Goal: Task Accomplishment & Management: Complete application form

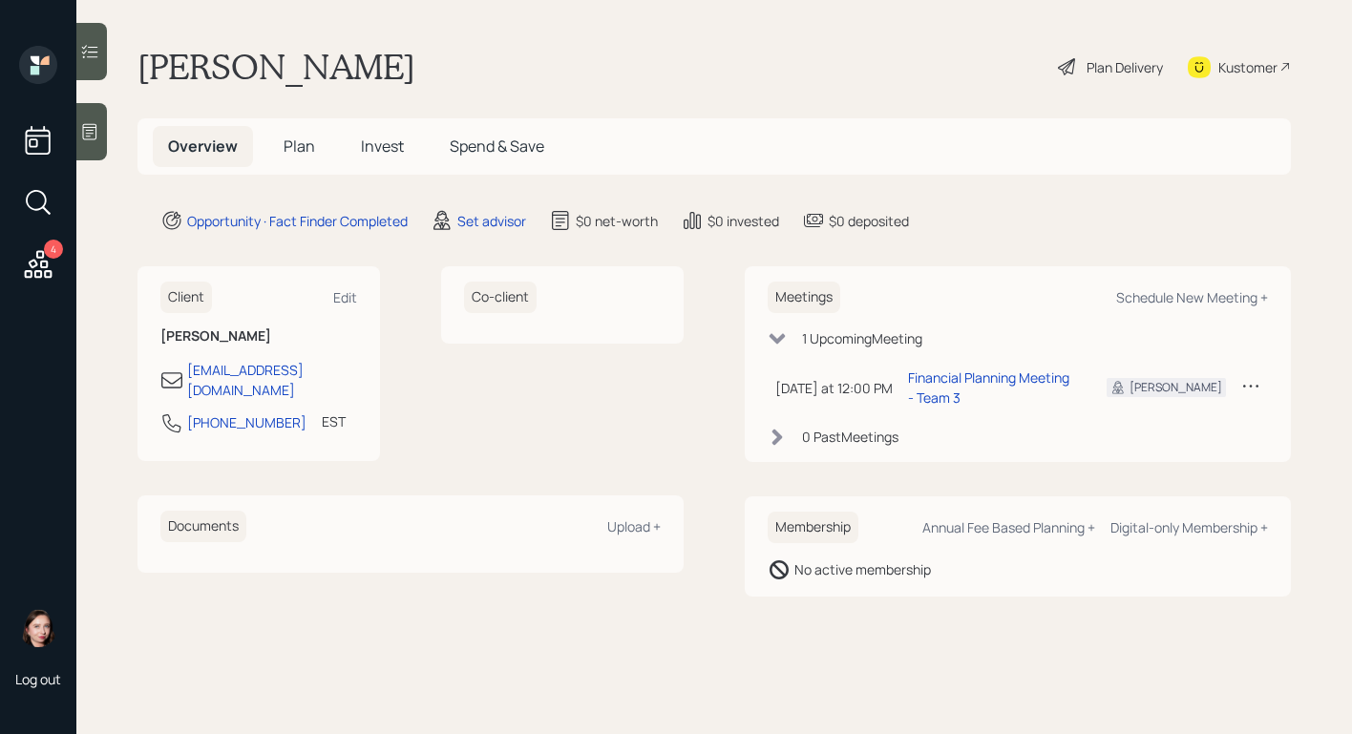
click at [1081, 64] on div "Plan Delivery" at bounding box center [1110, 67] width 109 height 42
click at [495, 213] on div "Set advisor" at bounding box center [491, 221] width 69 height 20
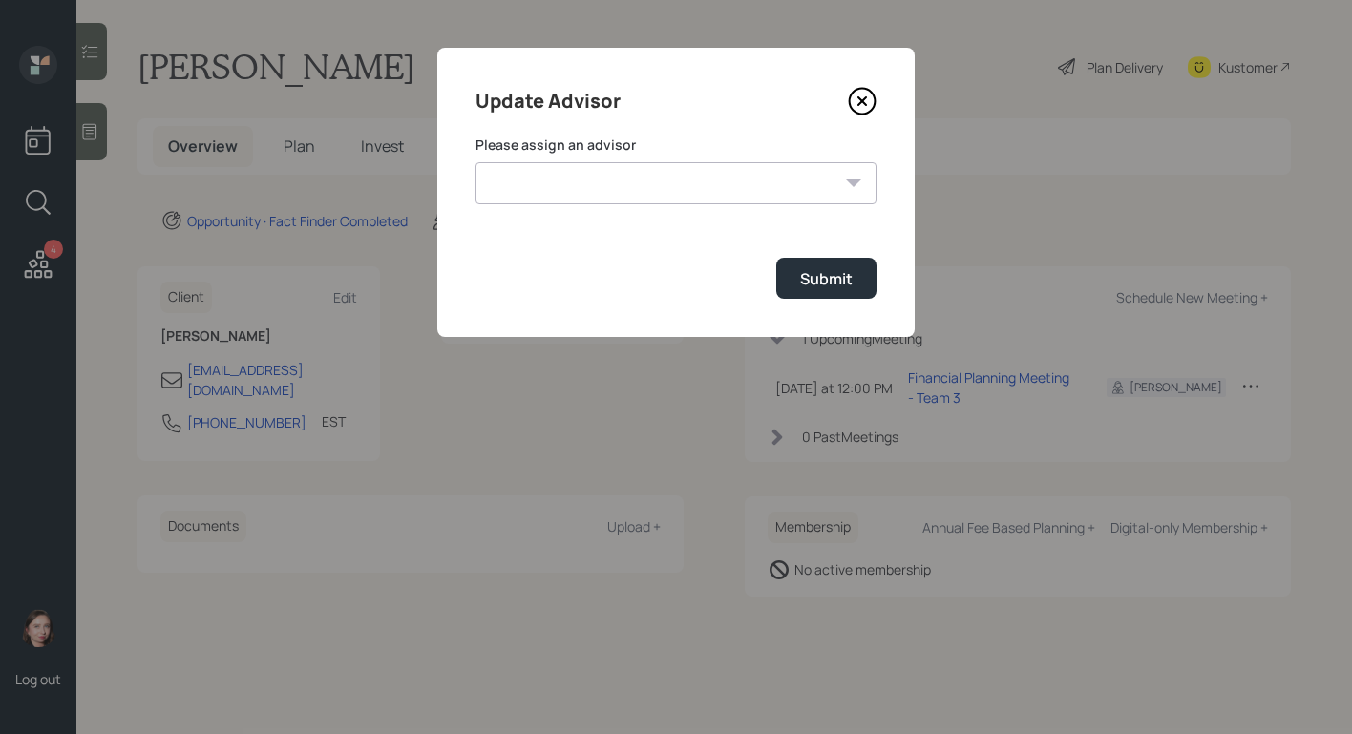
click at [733, 189] on select "[PERSON_NAME] [PERSON_NAME] [PERSON_NAME] End [PERSON_NAME] [PERSON_NAME] [PERS…" at bounding box center [676, 183] width 401 height 42
click at [476, 162] on select "[PERSON_NAME] [PERSON_NAME] [PERSON_NAME] End [PERSON_NAME] [PERSON_NAME] [PERS…" at bounding box center [676, 183] width 401 height 42
click at [672, 168] on select "[PERSON_NAME] [PERSON_NAME] [PERSON_NAME] End [PERSON_NAME] [PERSON_NAME] [PERS…" at bounding box center [676, 183] width 401 height 42
select select "b1d8ea90-abcc-42aa-86cc-4f33a132aacc"
click at [476, 162] on select "[PERSON_NAME] [PERSON_NAME] [PERSON_NAME] End [PERSON_NAME] [PERSON_NAME] [PERS…" at bounding box center [676, 183] width 401 height 42
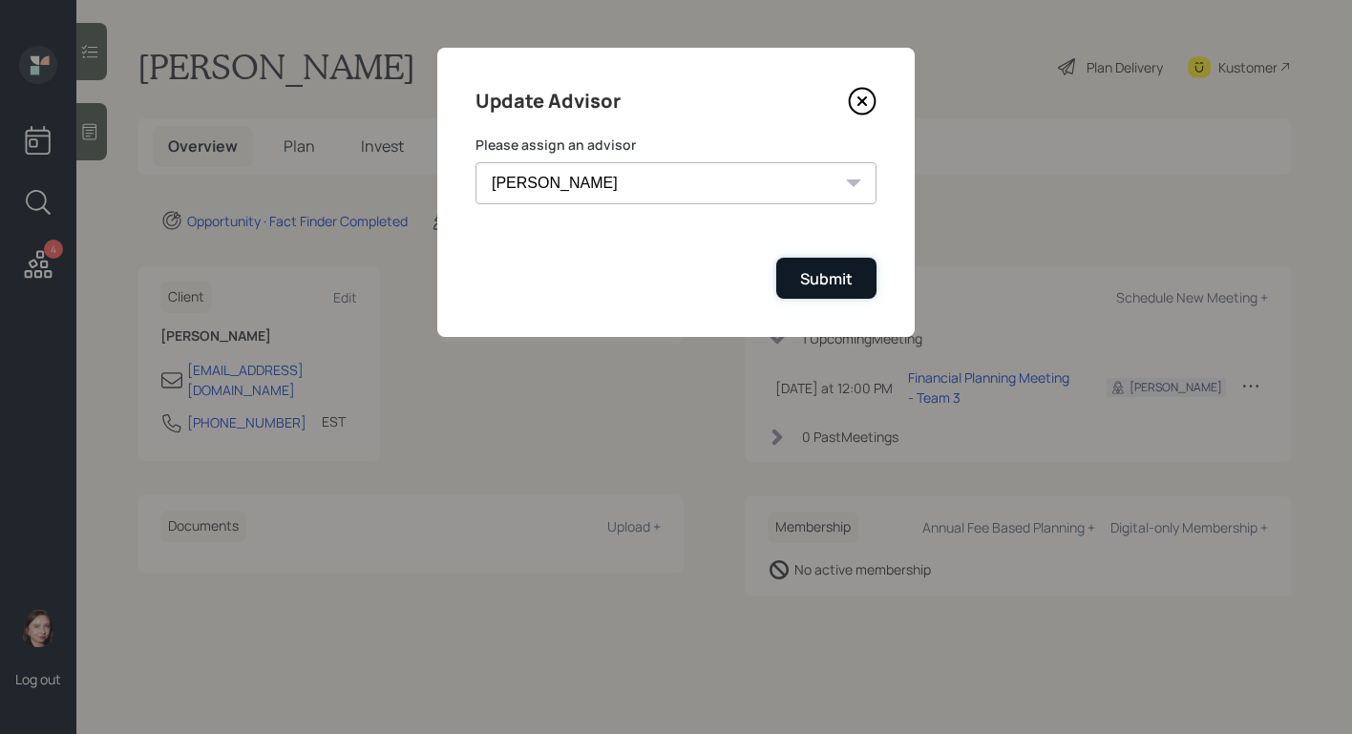
click at [836, 268] on div "Submit" at bounding box center [826, 278] width 53 height 21
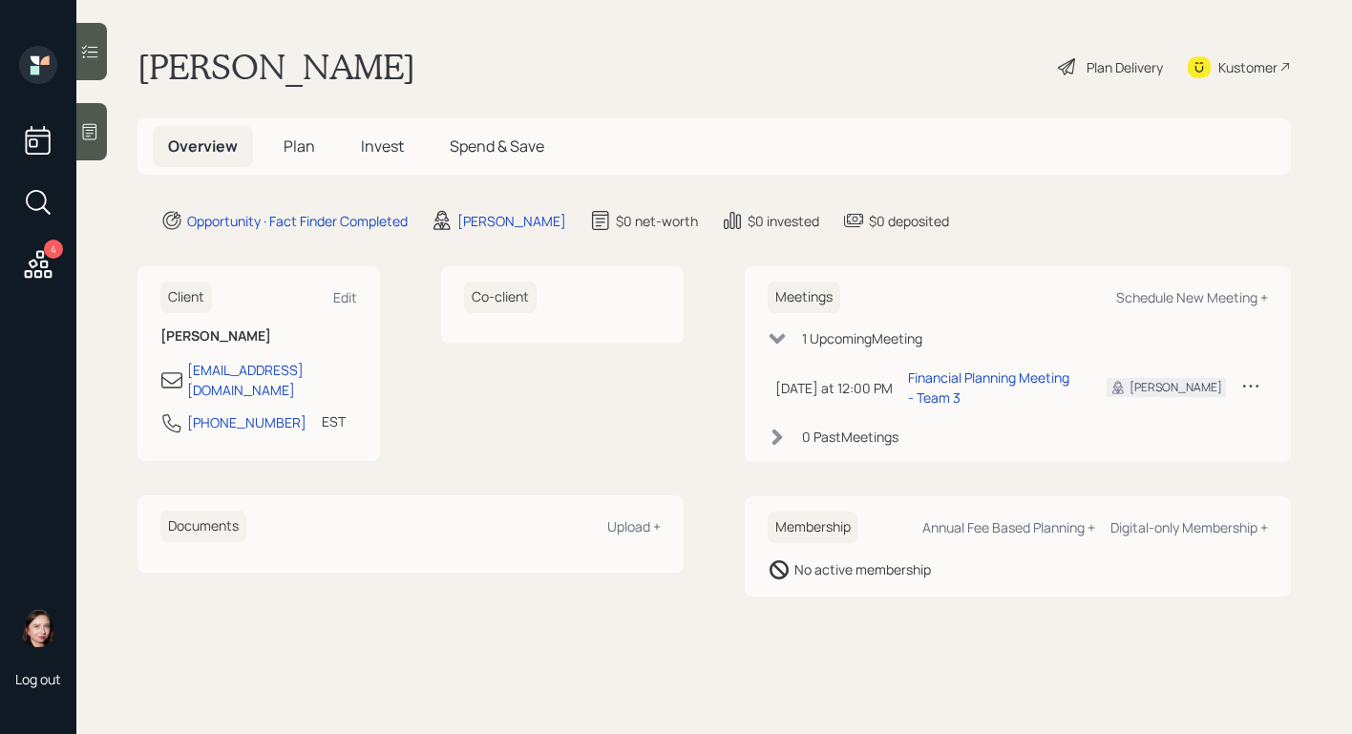
click at [1092, 63] on div "Plan Delivery" at bounding box center [1125, 67] width 76 height 20
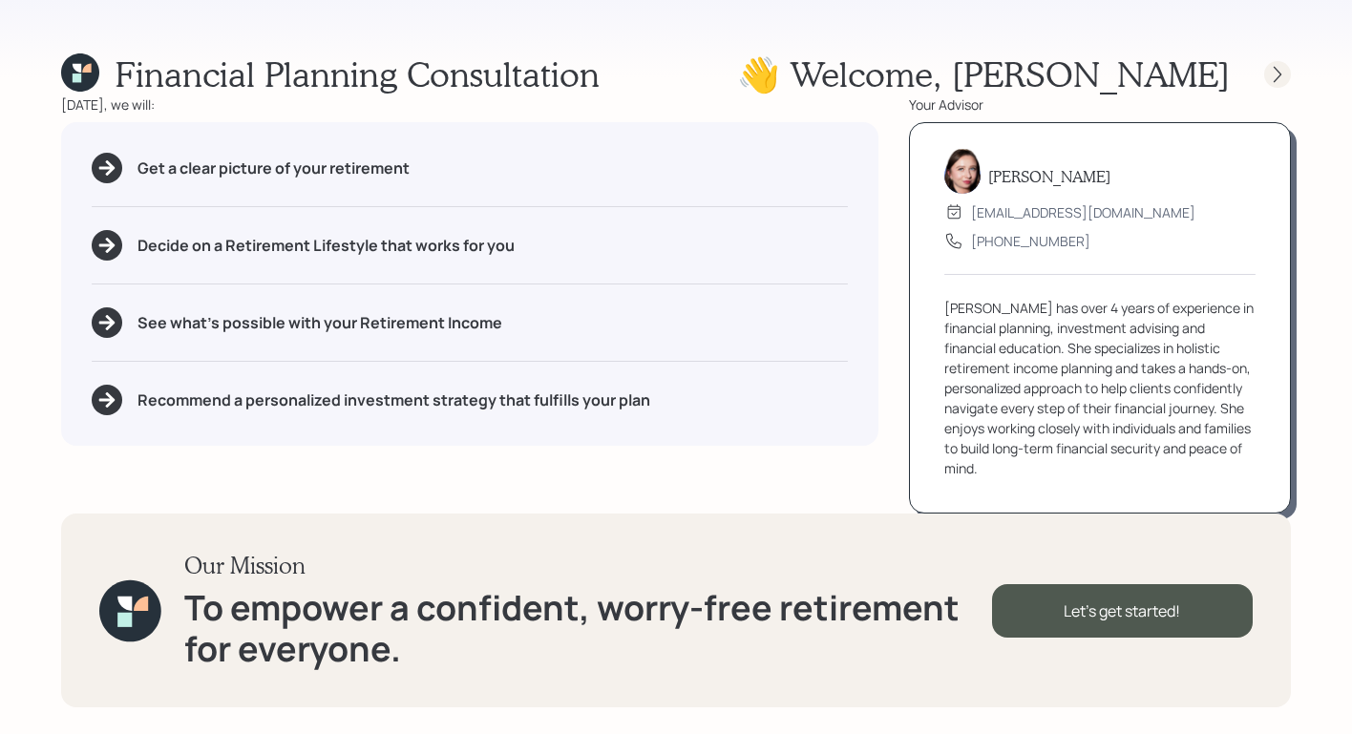
click at [1186, 72] on icon at bounding box center [1278, 74] width 8 height 16
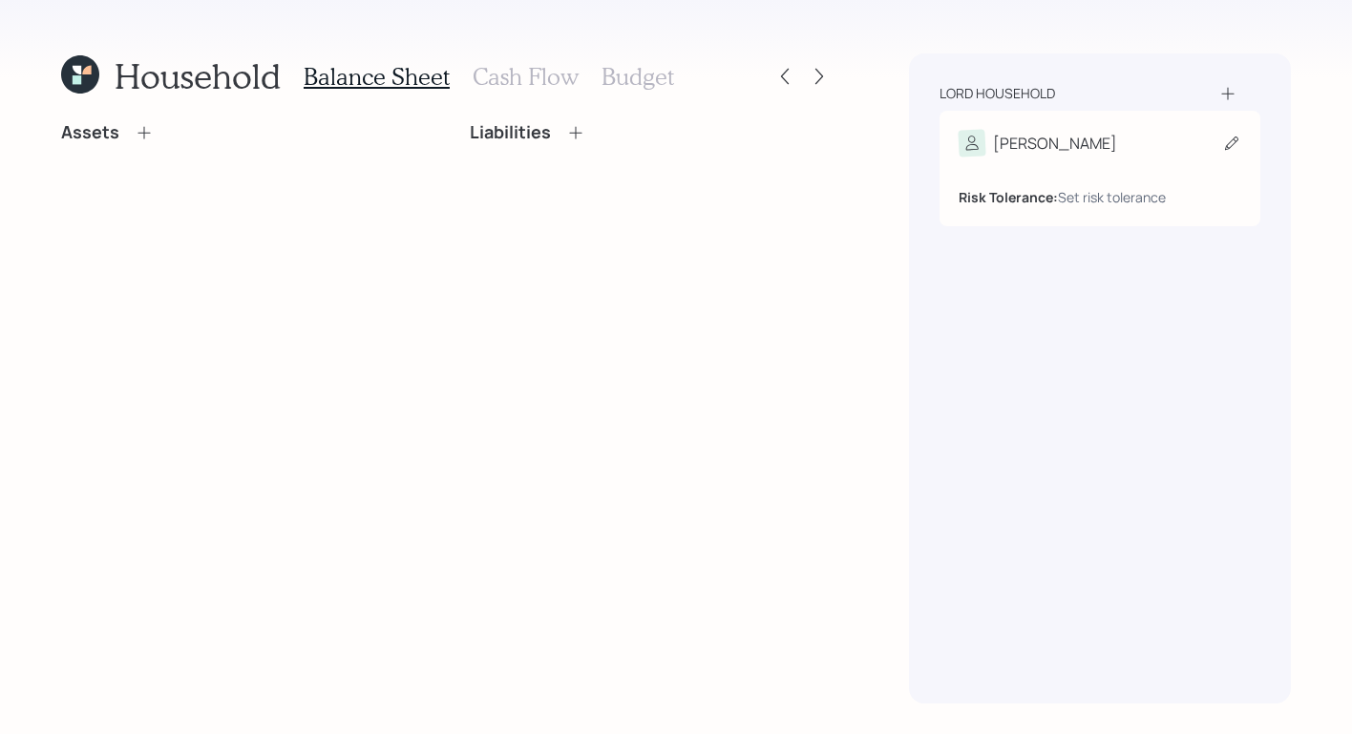
click at [1132, 128] on div "[PERSON_NAME] Tolerance: Set risk tolerance" at bounding box center [1100, 169] width 321 height 116
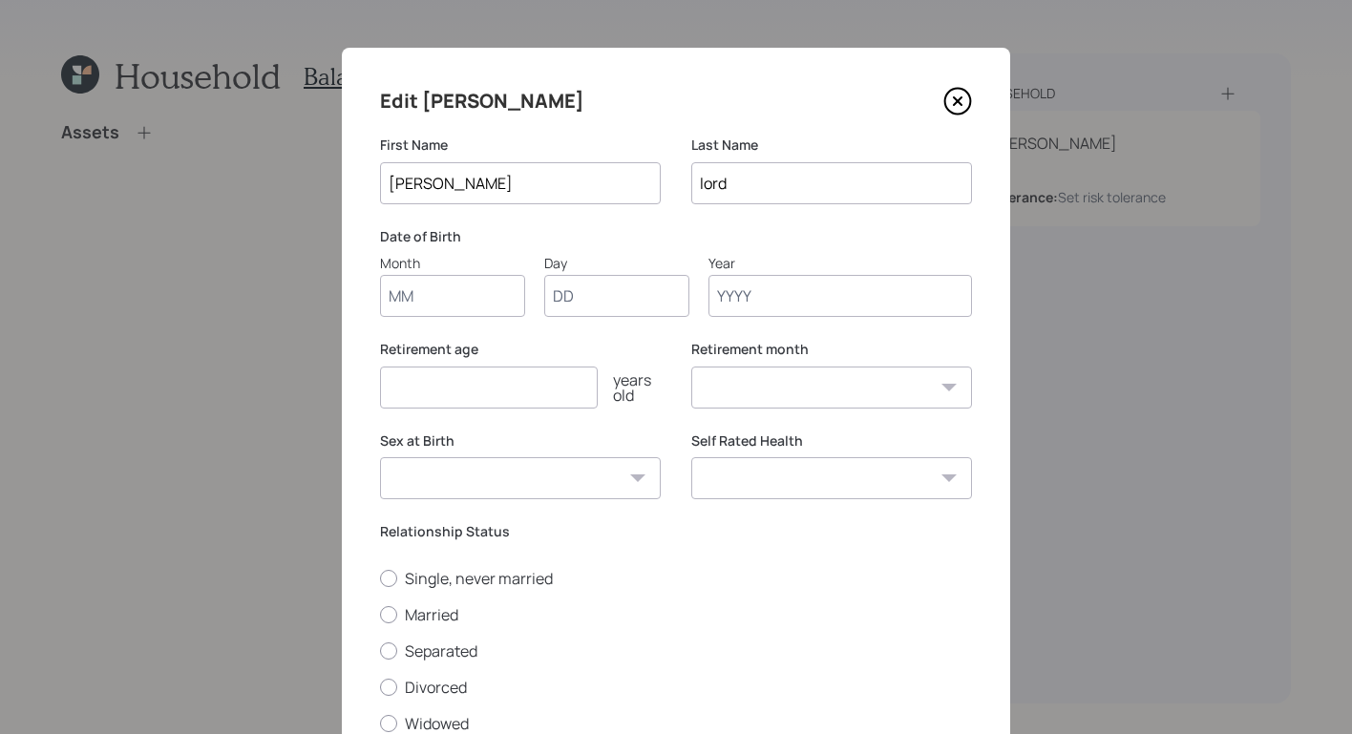
click at [485, 295] on input "Month" at bounding box center [452, 296] width 145 height 42
type input "01"
type input "0-"
type input "1"
click at [629, 301] on input "0-" at bounding box center [616, 296] width 145 height 42
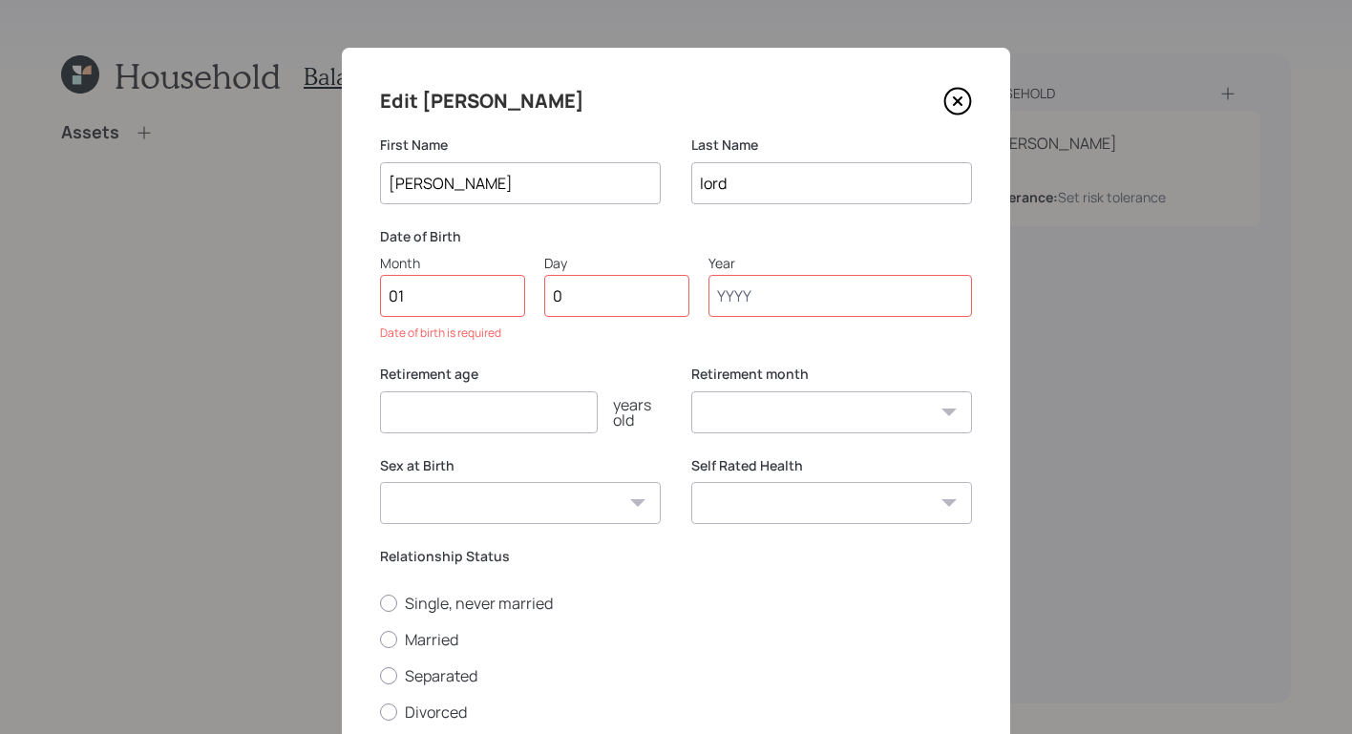
type input "01"
click at [758, 289] on input "Year" at bounding box center [841, 296] width 264 height 42
click at [761, 283] on input "Year" at bounding box center [841, 296] width 264 height 42
type input "1964"
select select "1"
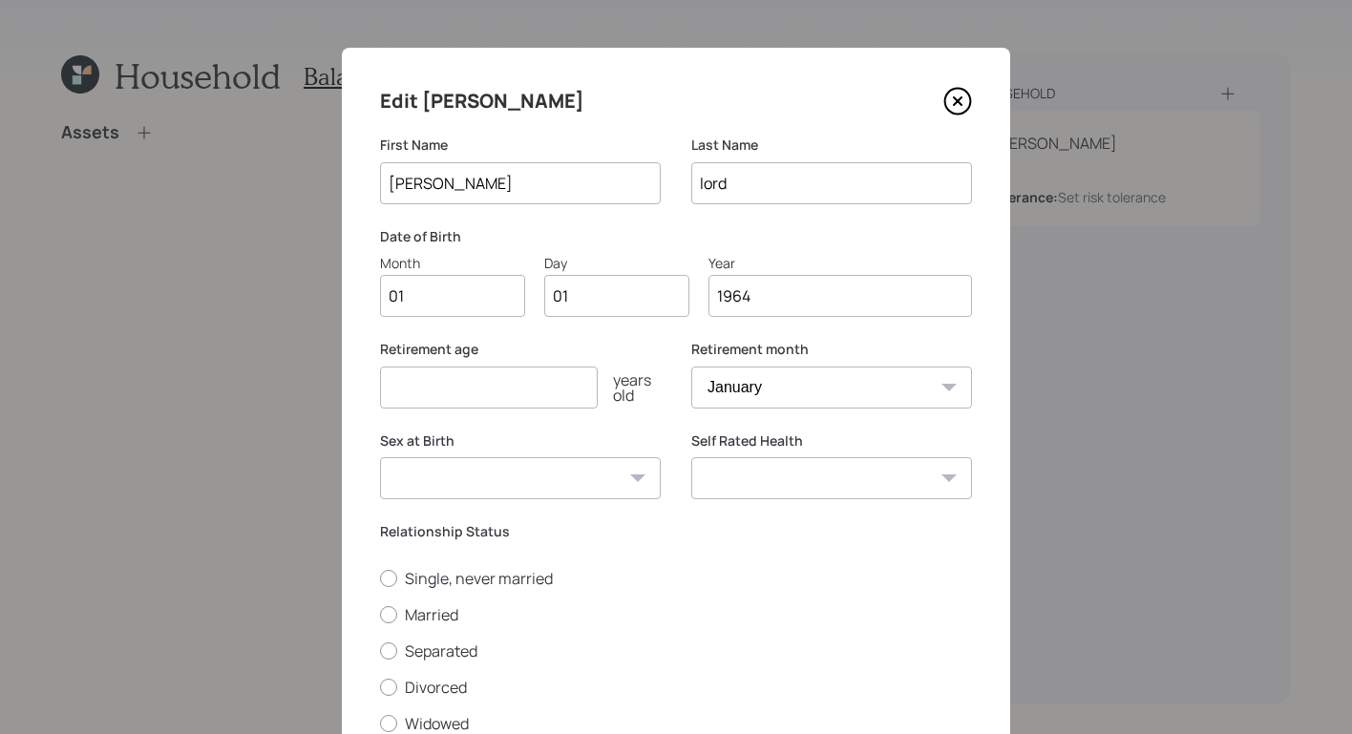
type input "1964"
click at [563, 376] on input "number" at bounding box center [489, 388] width 218 height 42
type input "5"
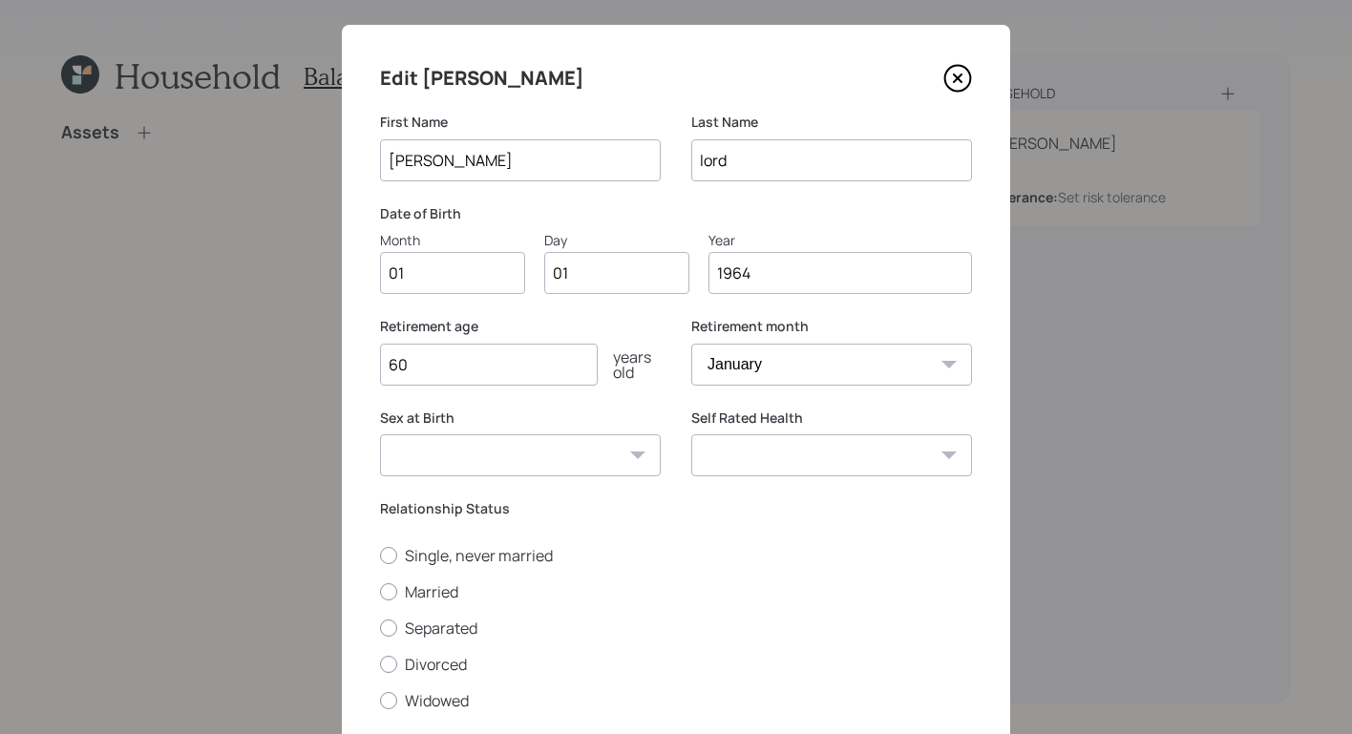
scroll to position [137, 0]
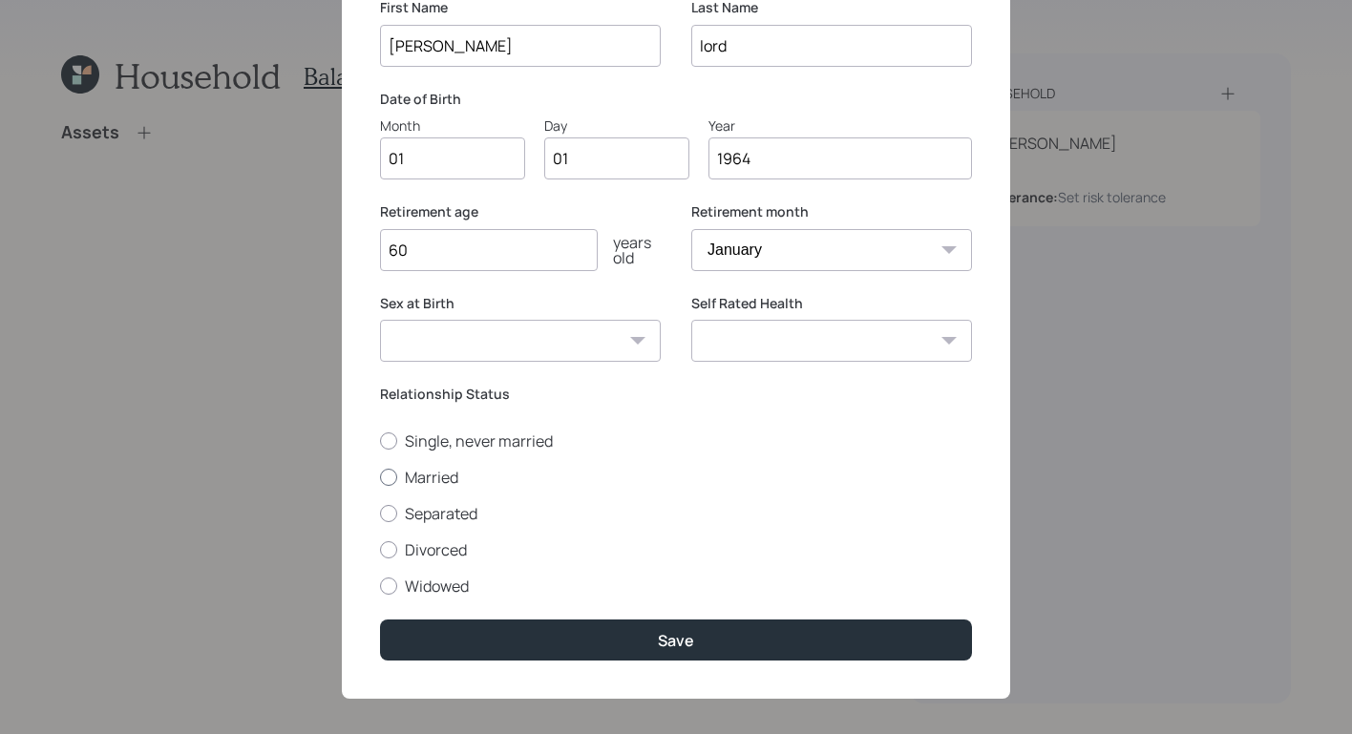
type input "60"
click at [385, 481] on div at bounding box center [388, 477] width 17 height 17
click at [380, 477] on input "Married" at bounding box center [379, 476] width 1 height 1
radio input "true"
click at [567, 356] on select "[DEMOGRAPHIC_DATA] [DEMOGRAPHIC_DATA] Other / Prefer not to say" at bounding box center [520, 341] width 281 height 42
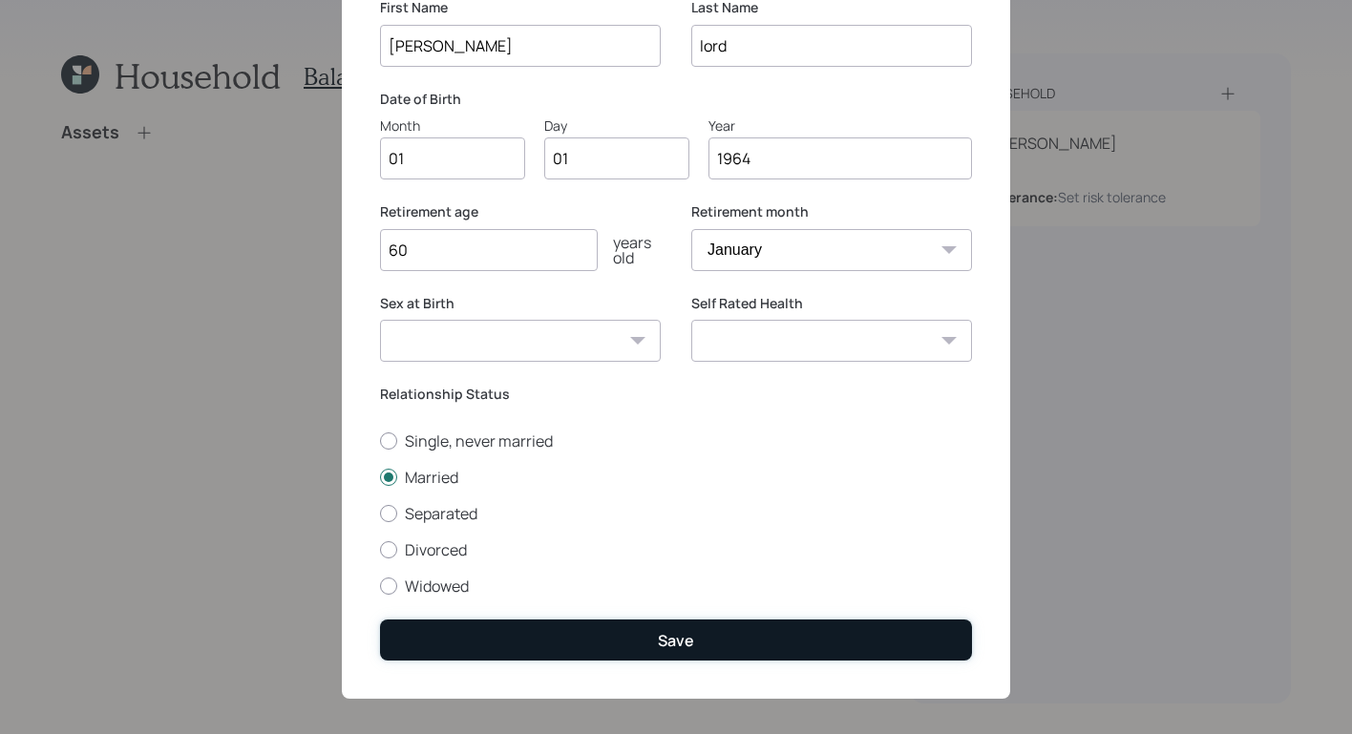
click at [666, 643] on div "Save" at bounding box center [676, 640] width 36 height 21
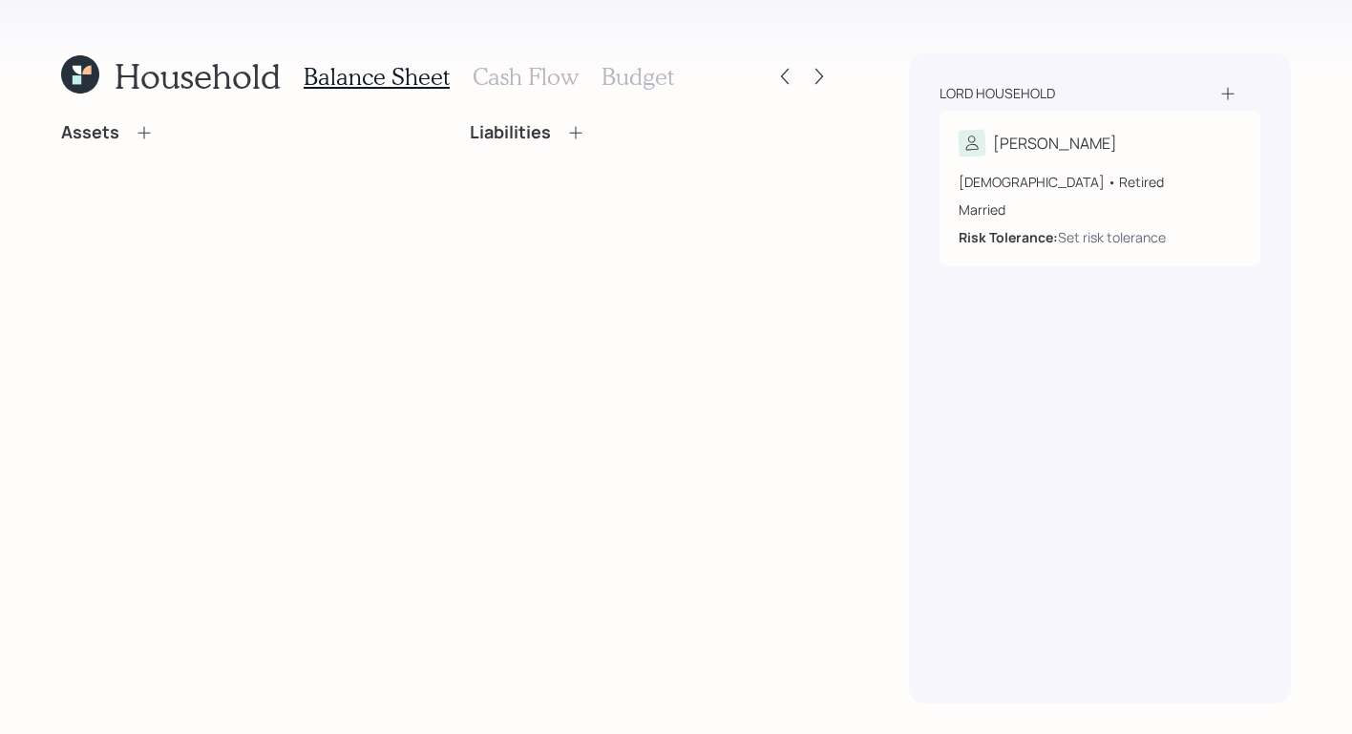
click at [1186, 86] on icon at bounding box center [1227, 93] width 19 height 19
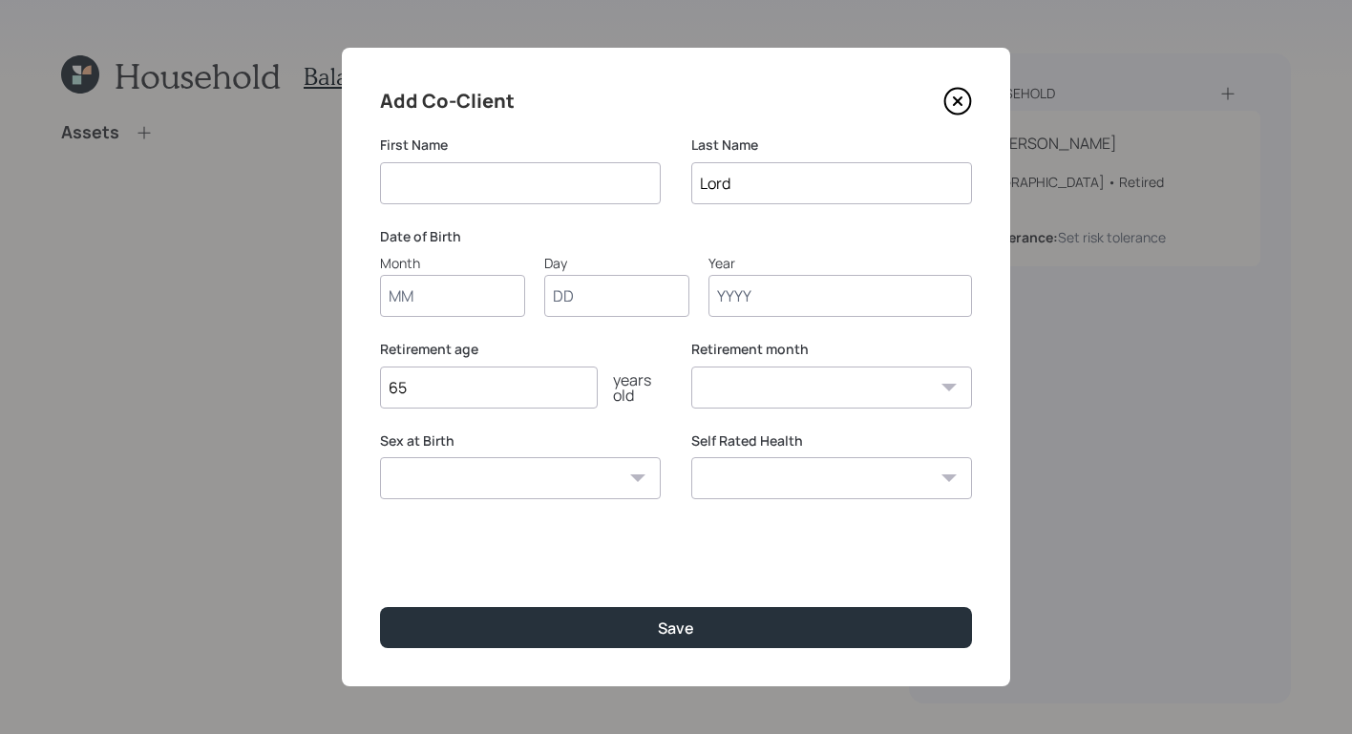
click at [962, 110] on icon at bounding box center [957, 101] width 29 height 29
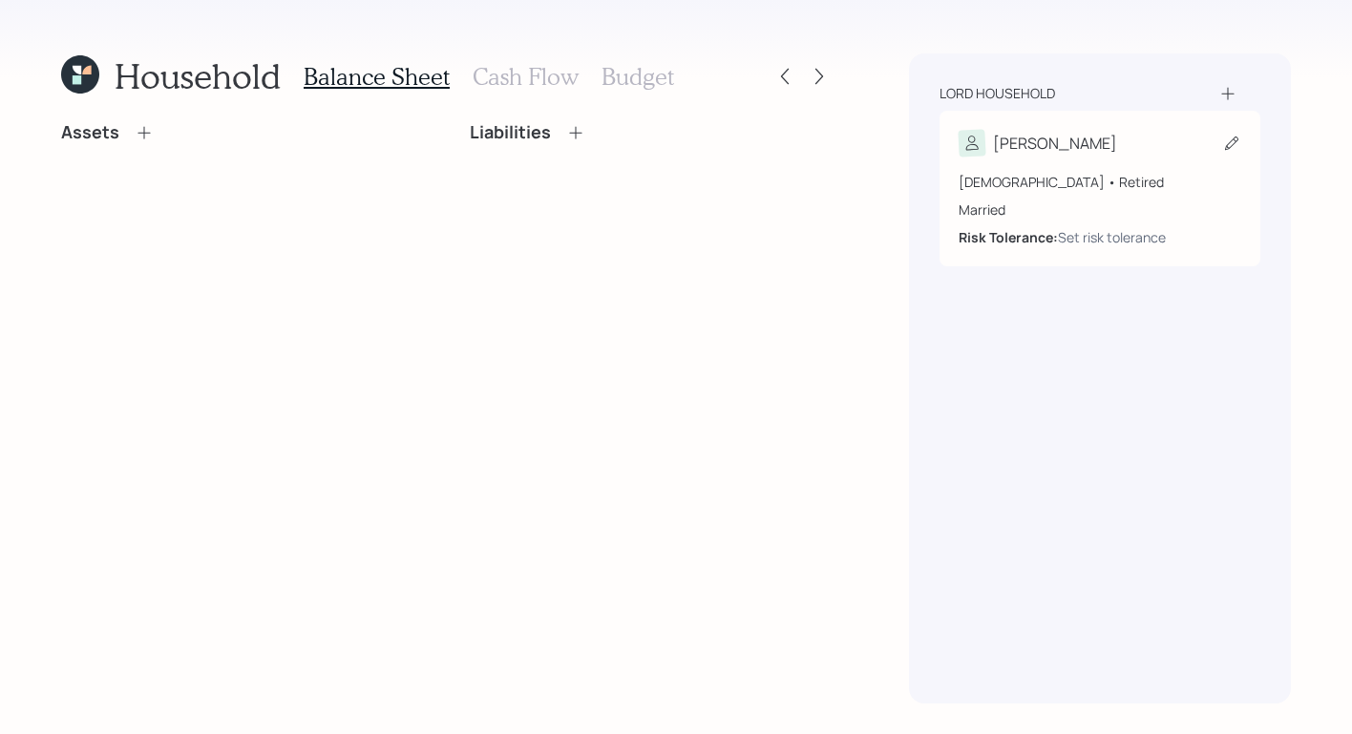
click at [1161, 142] on div "[PERSON_NAME]" at bounding box center [1100, 143] width 283 height 27
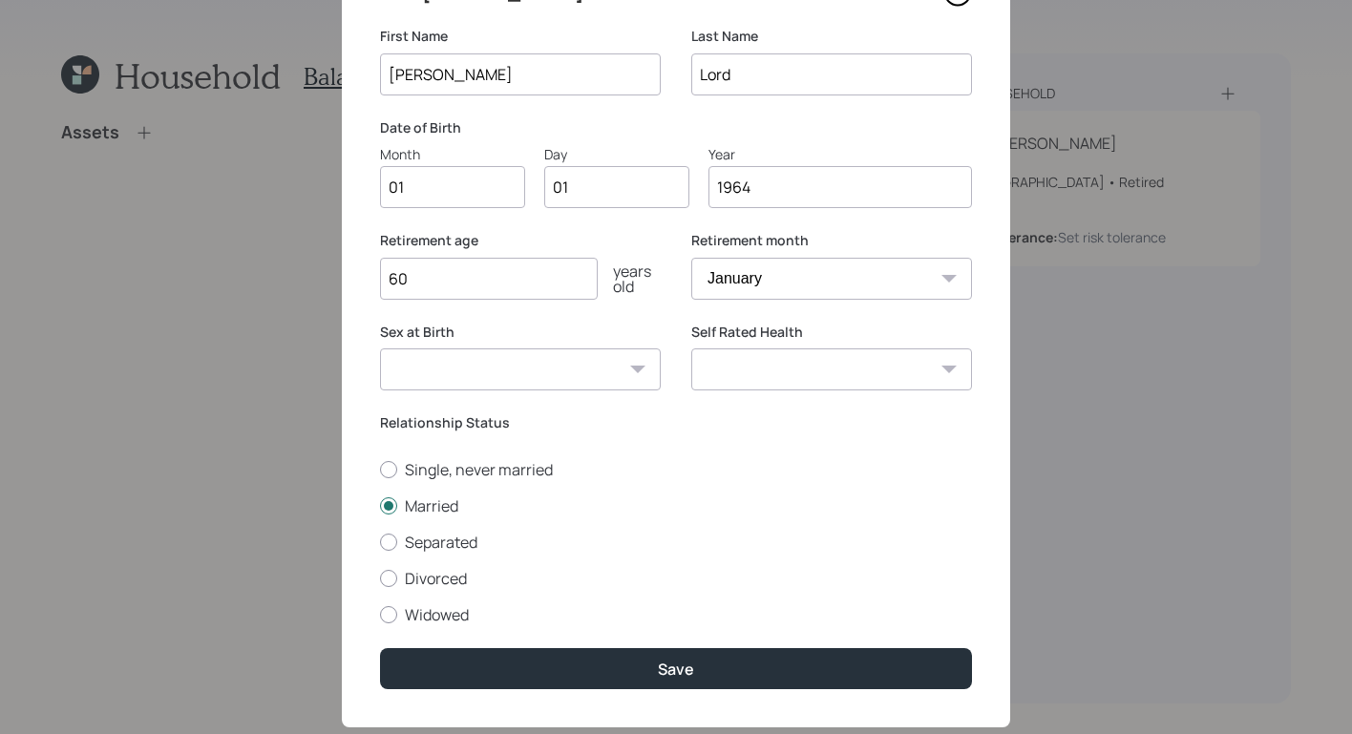
scroll to position [151, 0]
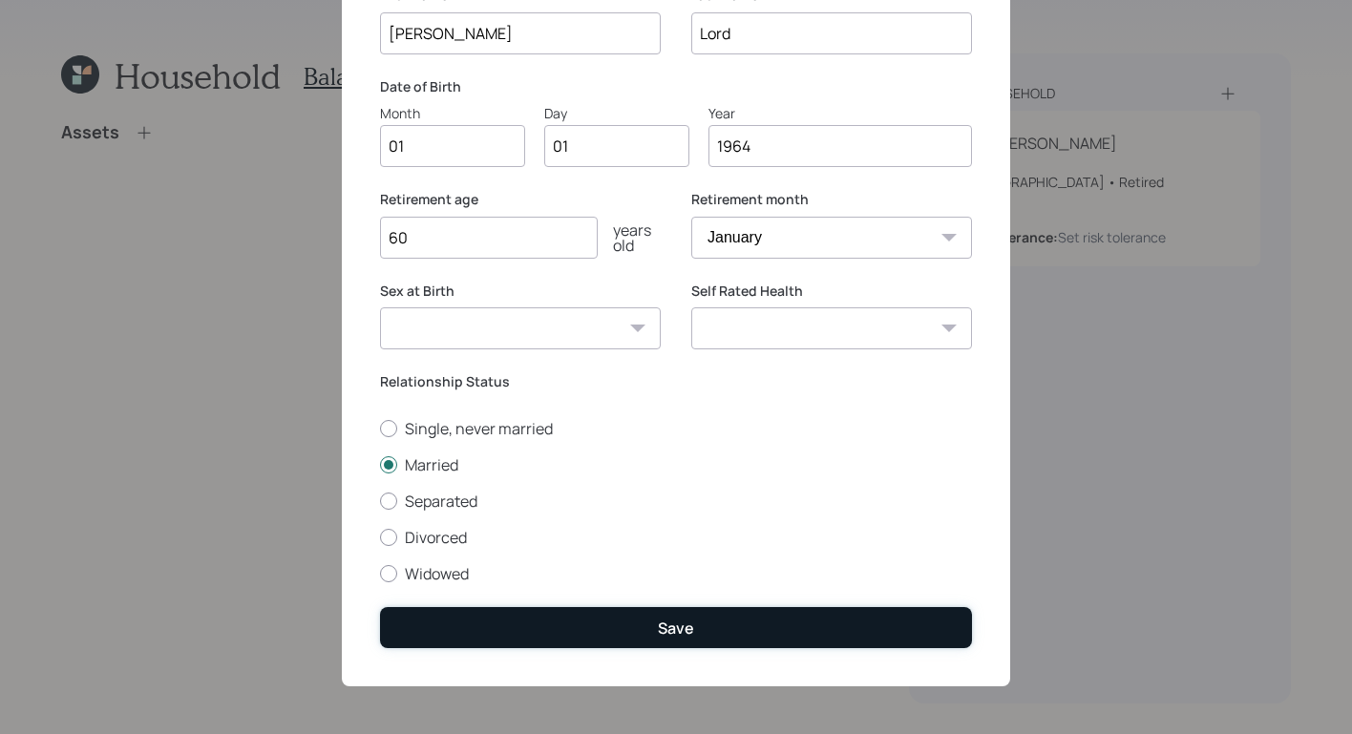
click at [750, 634] on button "Save" at bounding box center [676, 627] width 592 height 41
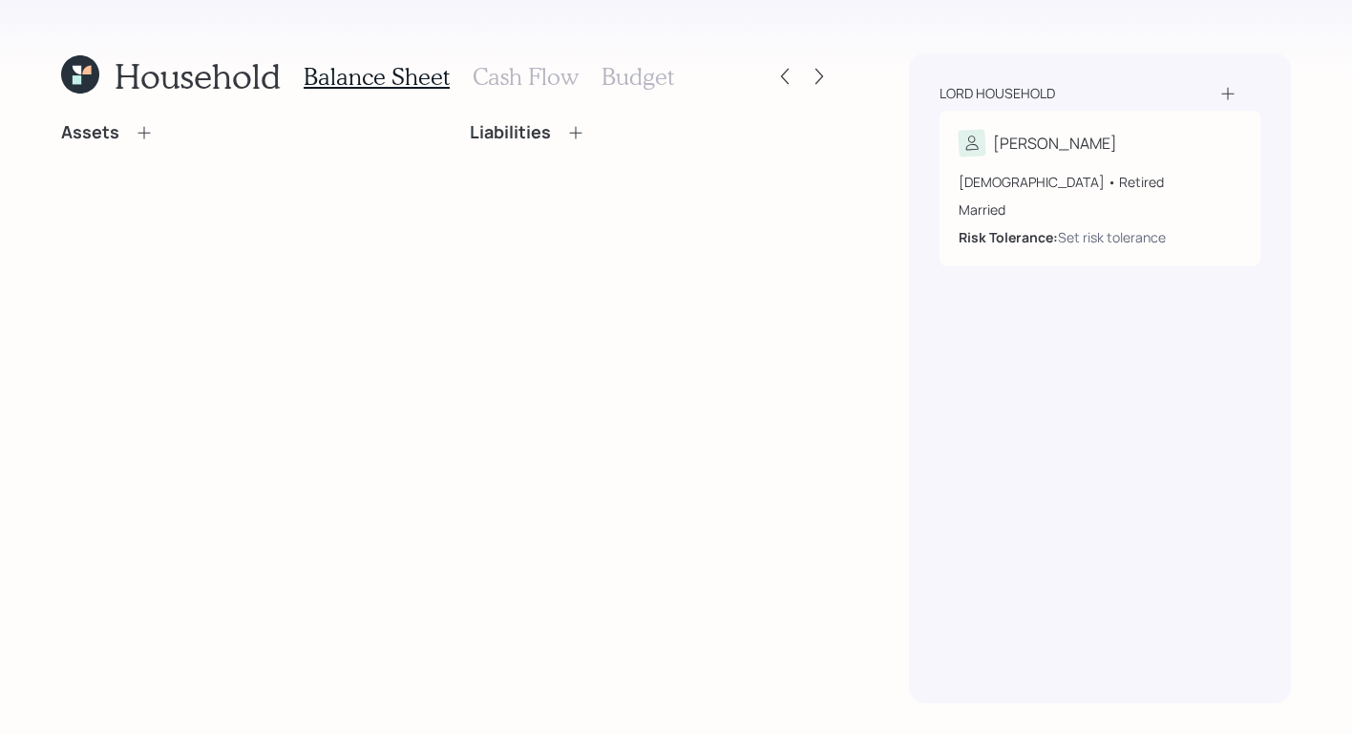
click at [1186, 83] on div "Lord household [PERSON_NAME] [DEMOGRAPHIC_DATA] • Retired Married Risk Toleranc…" at bounding box center [1100, 378] width 382 height 650
click at [1186, 92] on icon at bounding box center [1227, 93] width 19 height 19
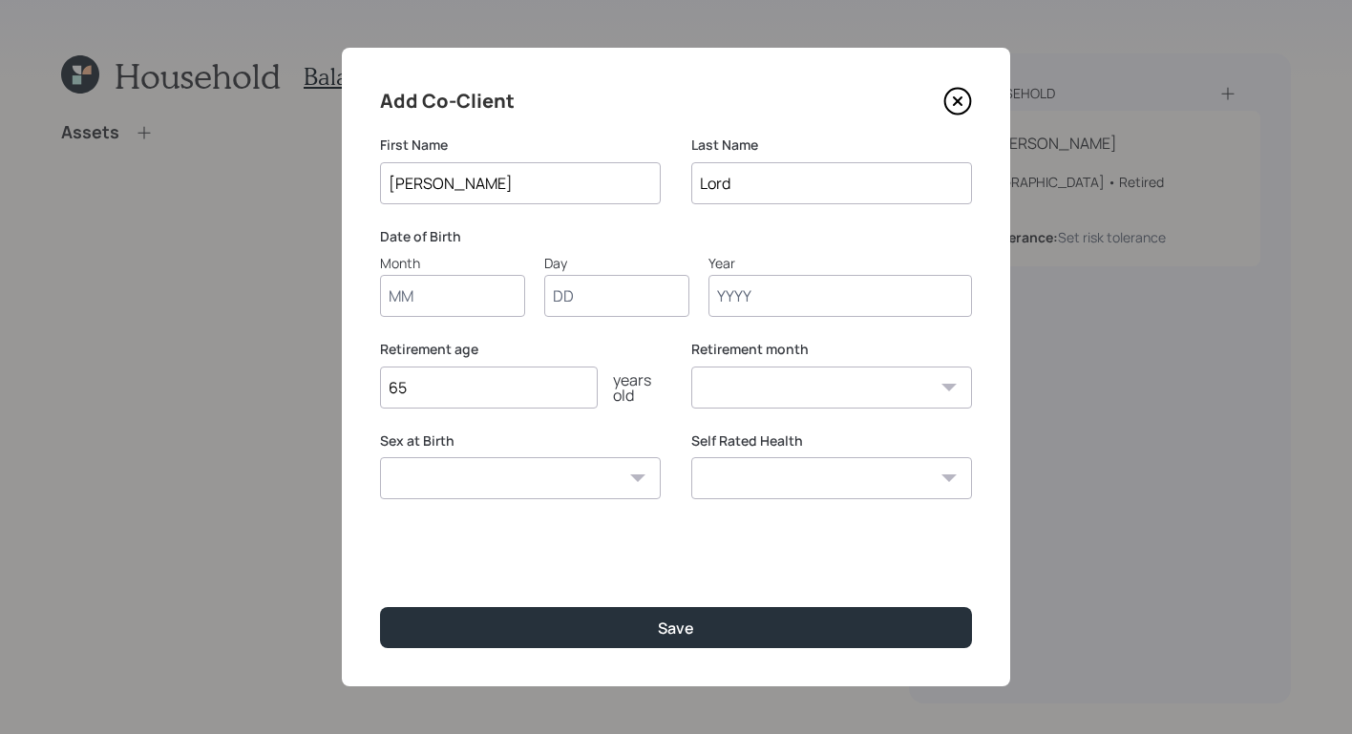
type input "[PERSON_NAME]"
click at [513, 302] on input "Month" at bounding box center [452, 296] width 145 height 42
type input "01"
type input "1963"
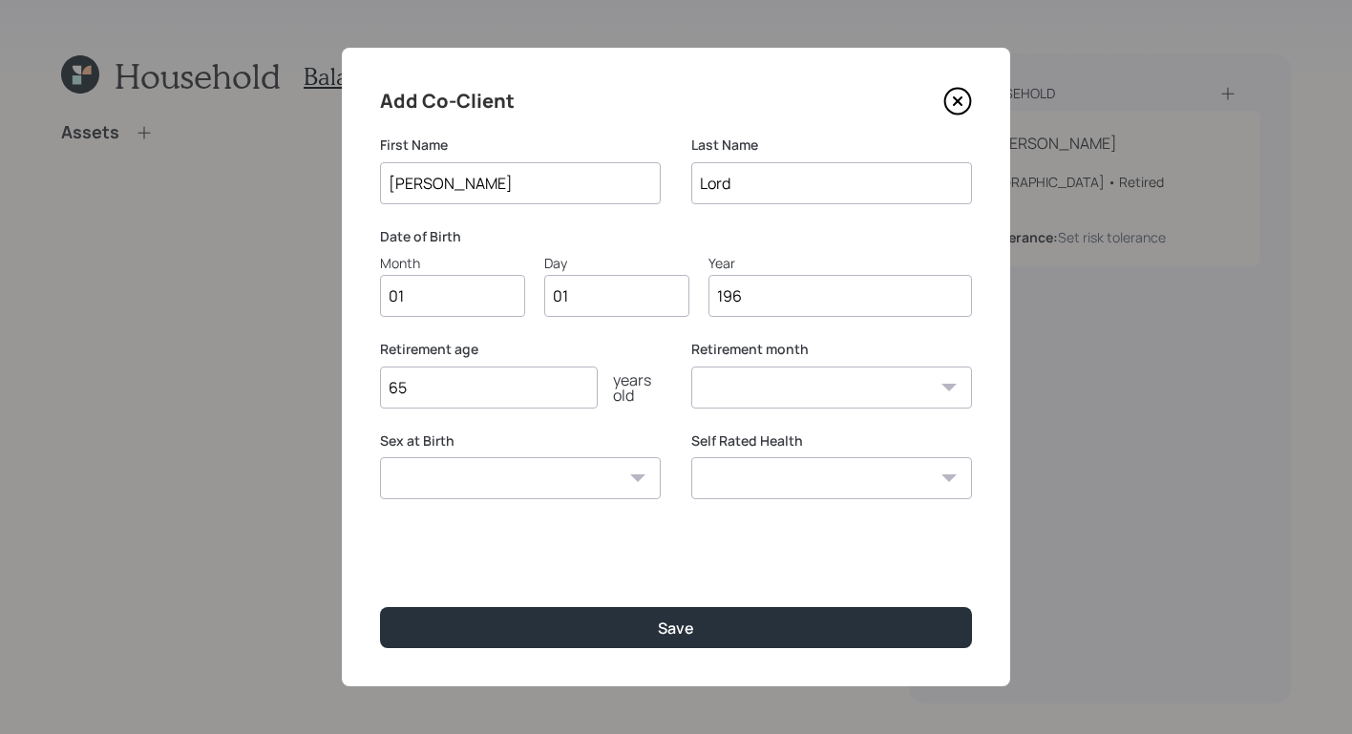
select select "1"
type input "1963"
click at [518, 406] on input "65" at bounding box center [489, 388] width 218 height 42
type input "6"
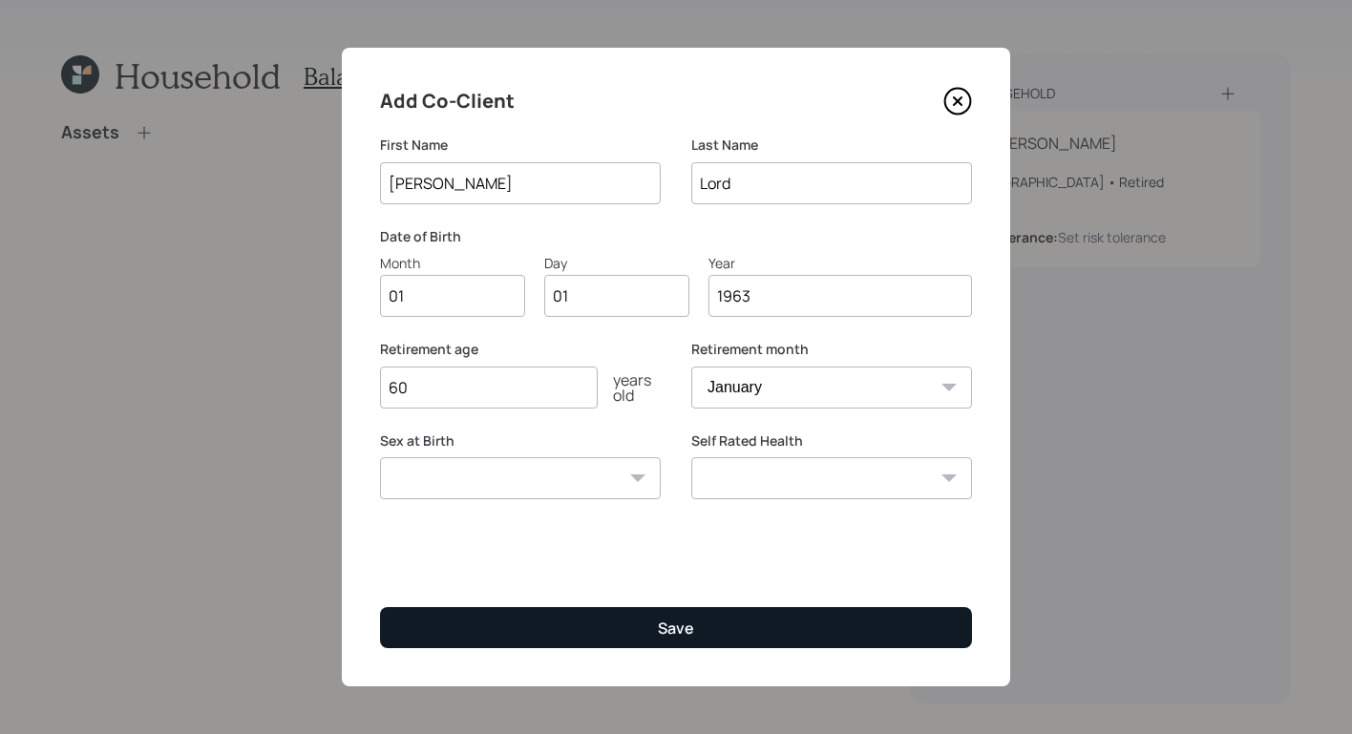
type input "60"
click at [531, 637] on button "Save" at bounding box center [676, 627] width 592 height 41
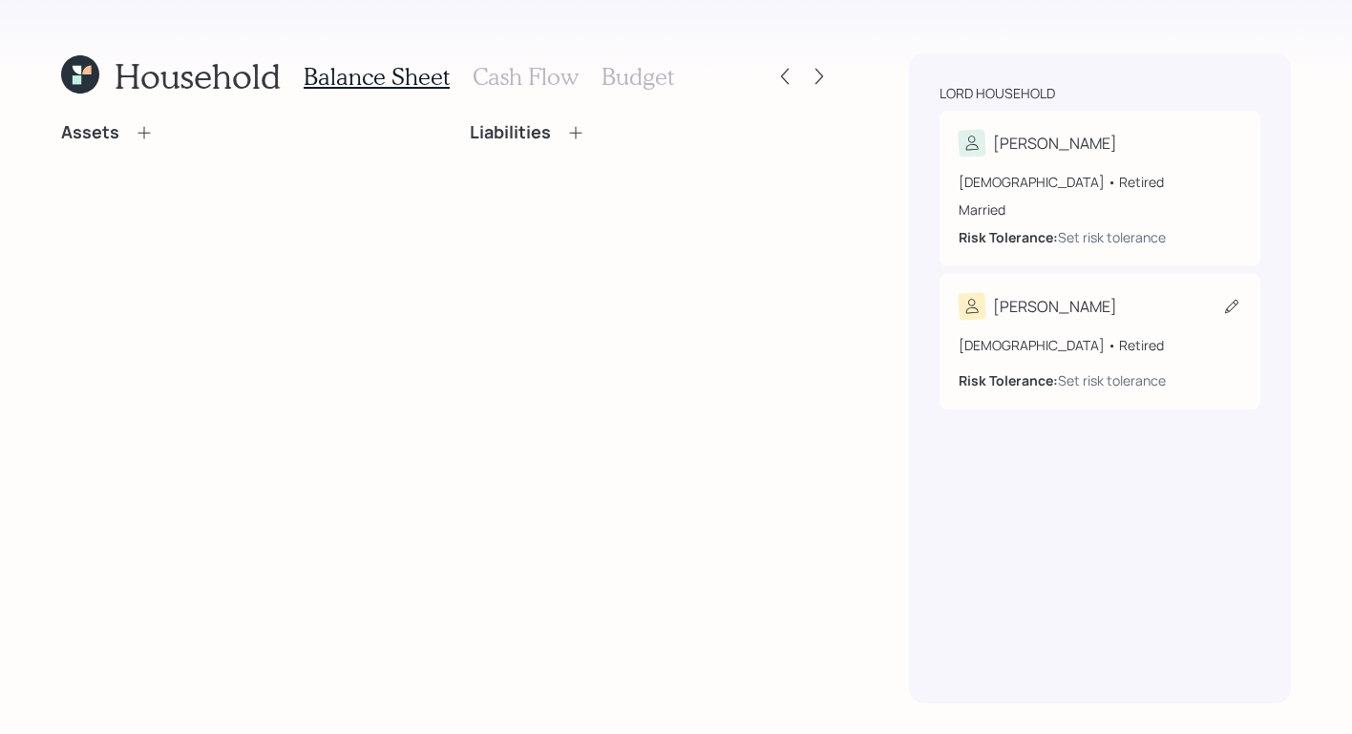
click at [1186, 306] on div "[PERSON_NAME]" at bounding box center [1100, 306] width 283 height 27
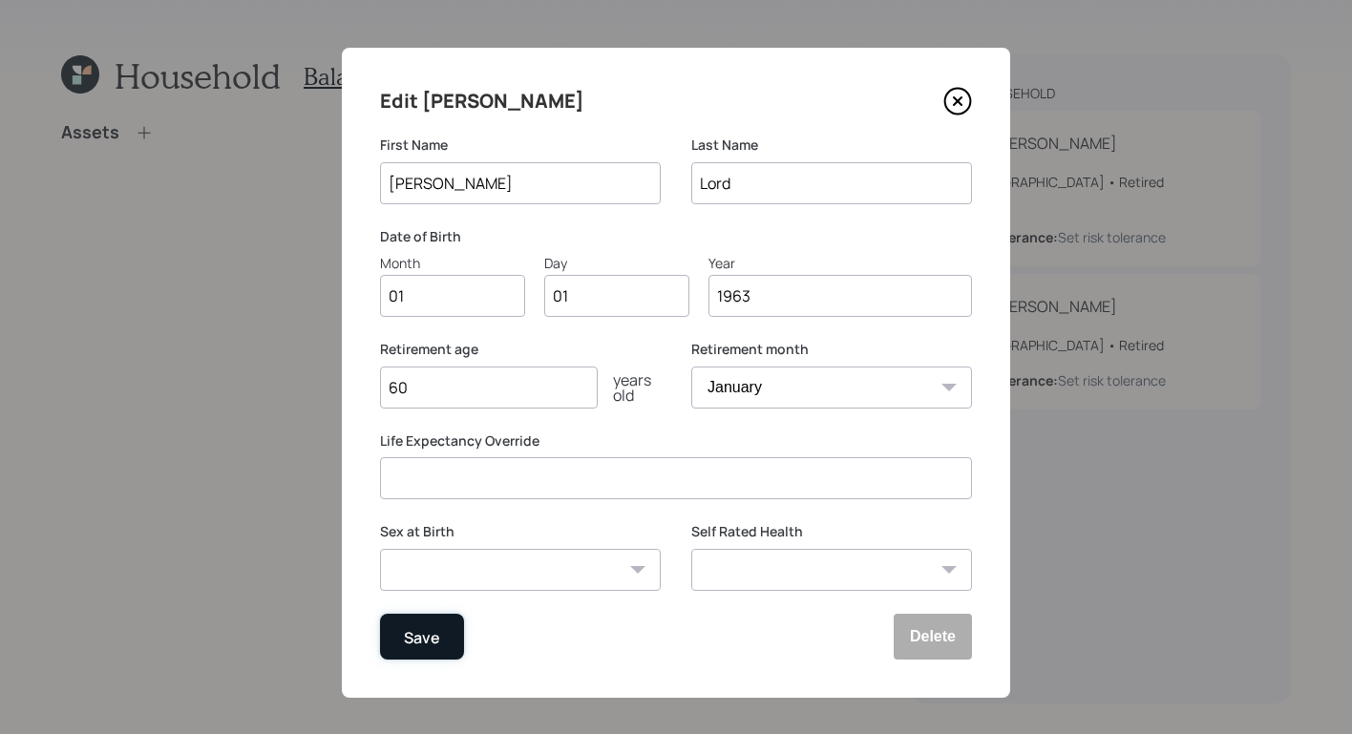
click at [404, 630] on div "Save" at bounding box center [422, 637] width 36 height 26
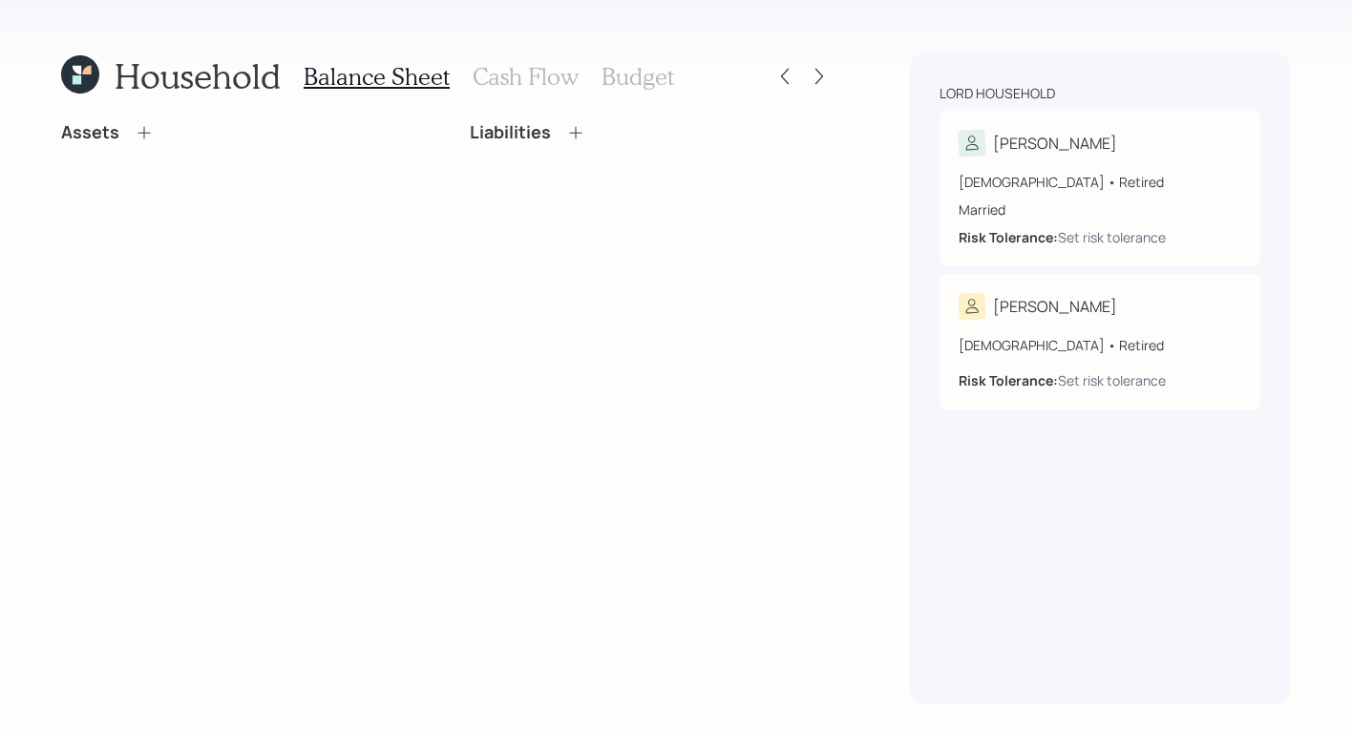
click at [143, 120] on div "Household Balance Sheet Cash Flow Budget Assets Liabilities" at bounding box center [447, 378] width 772 height 650
click at [139, 143] on div "Assets" at bounding box center [242, 140] width 363 height 36
click at [143, 135] on icon at bounding box center [144, 132] width 19 height 19
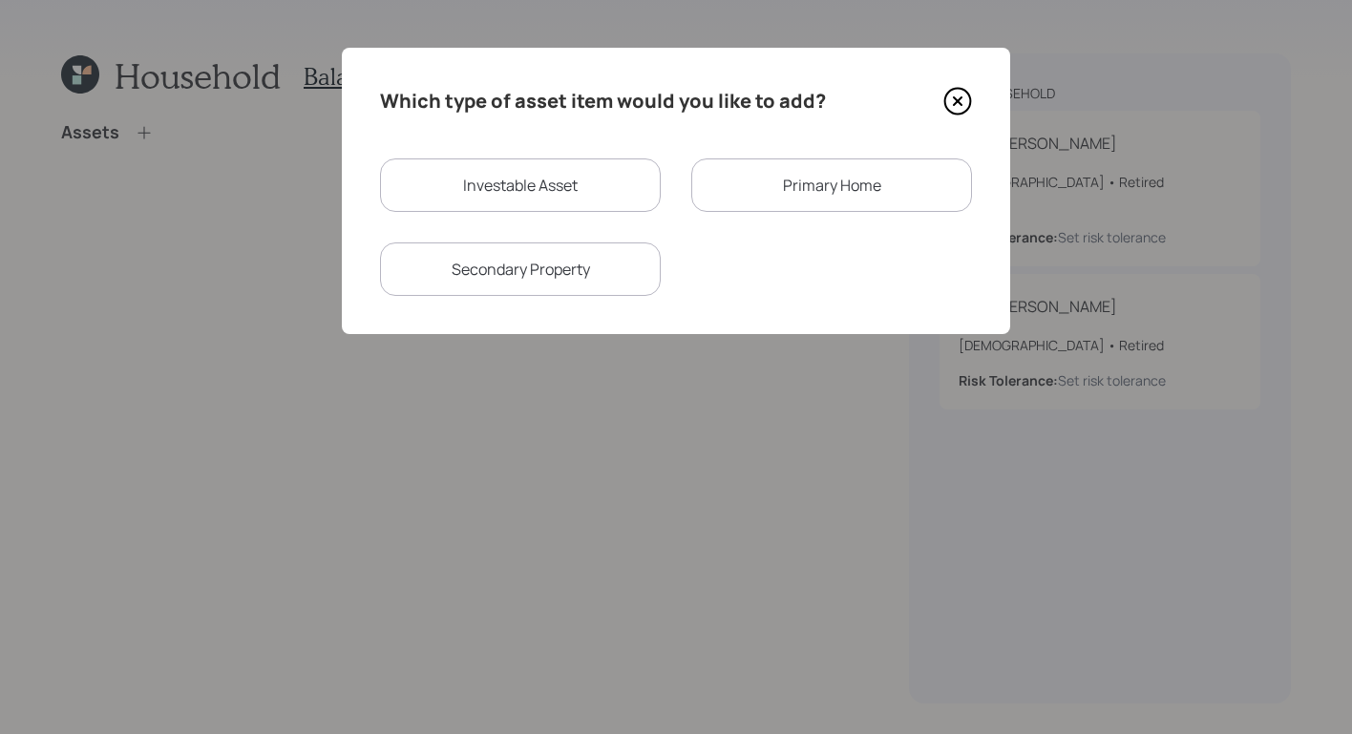
click at [598, 171] on div "Investable Asset" at bounding box center [520, 185] width 281 height 53
select select "taxable"
select select "balanced"
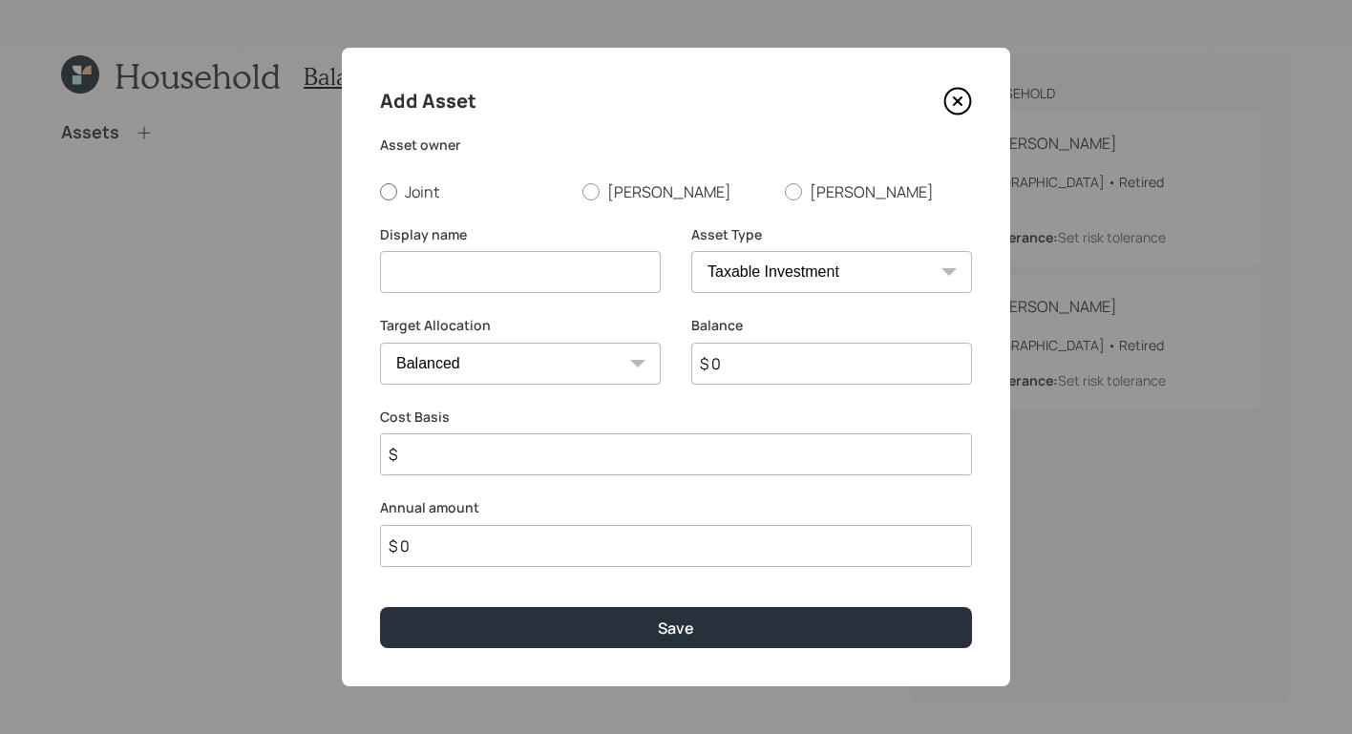
click at [395, 194] on div at bounding box center [388, 191] width 17 height 17
click at [380, 192] on input "Joint" at bounding box center [379, 191] width 1 height 1
radio input "true"
click at [453, 257] on input at bounding box center [520, 272] width 281 height 42
type input "Savings"
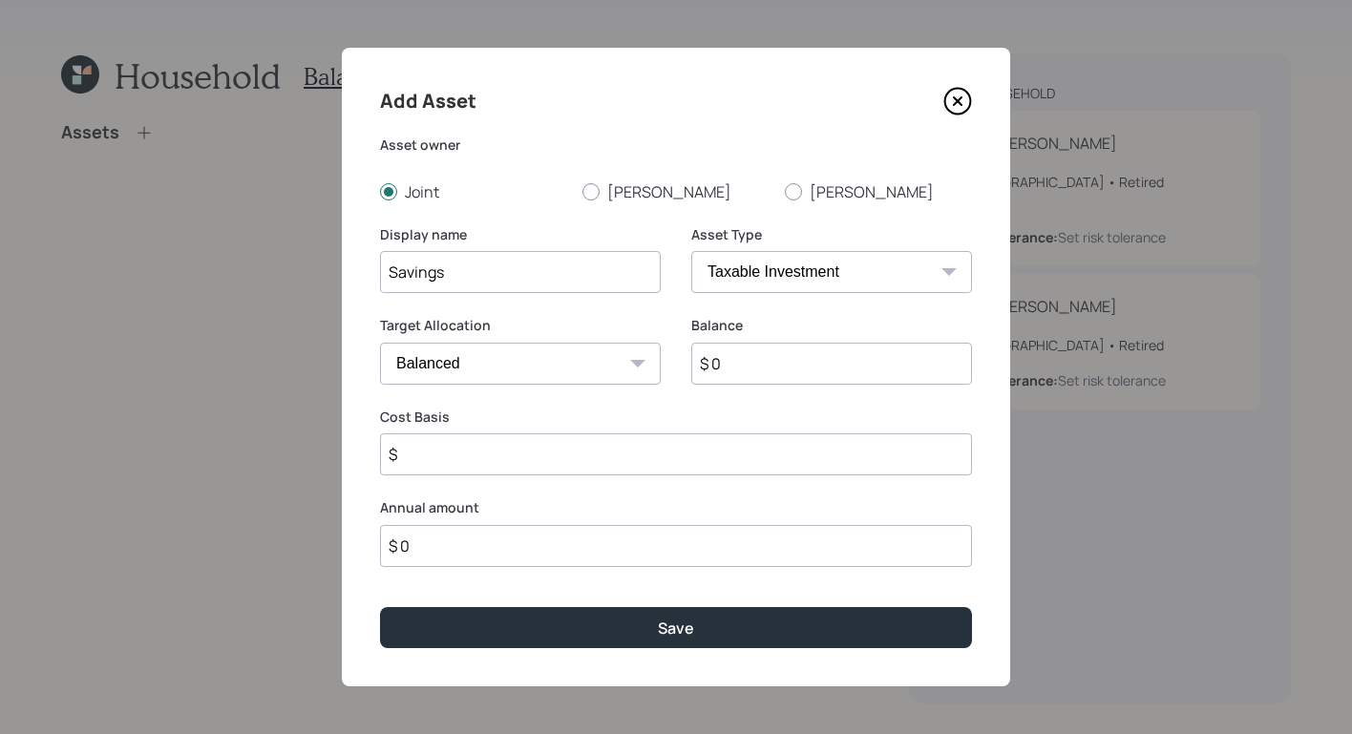
click at [780, 272] on select "SEP [PERSON_NAME] IRA 401(k) [PERSON_NAME] 401(k) 403(b) [PERSON_NAME] 403(b) 4…" at bounding box center [831, 272] width 281 height 42
select select "cash"
click at [691, 251] on select "SEP [PERSON_NAME] IRA 401(k) [PERSON_NAME] 401(k) 403(b) [PERSON_NAME] 403(b) 4…" at bounding box center [831, 272] width 281 height 42
type input "$"
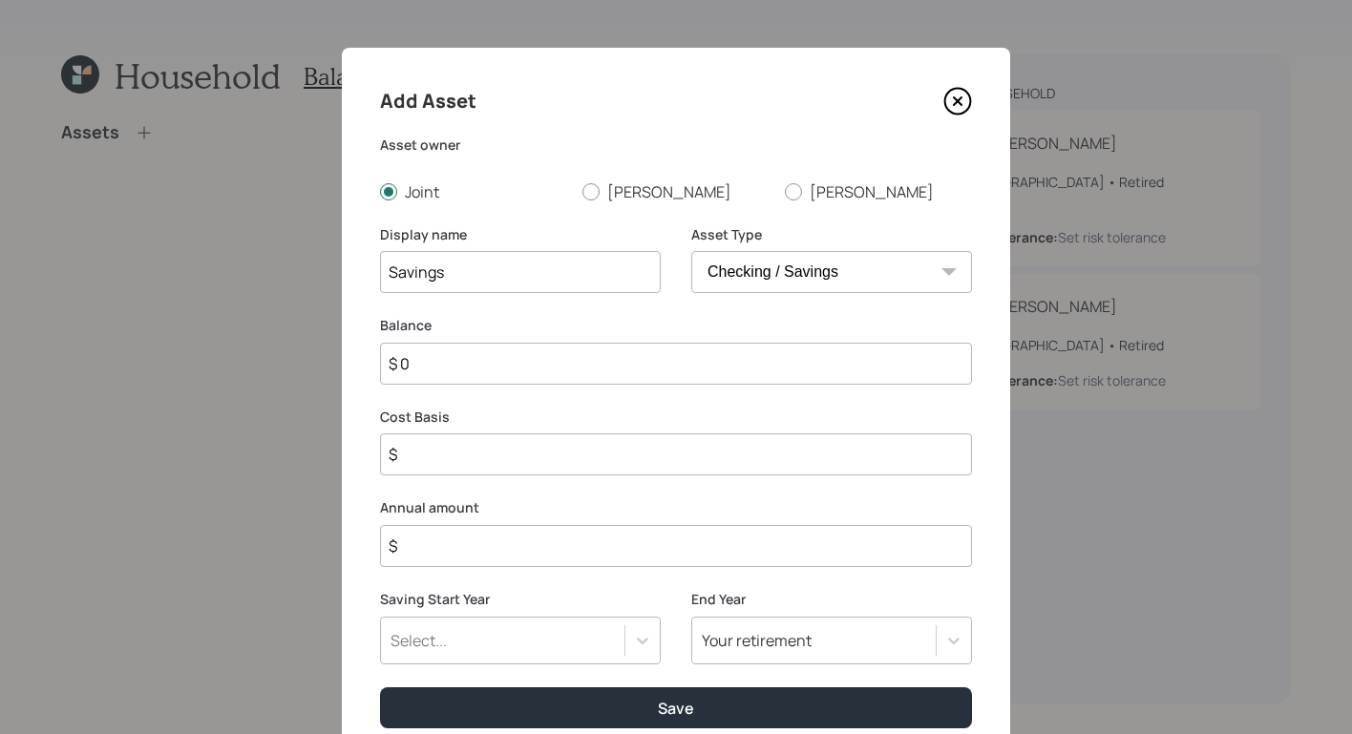
click at [568, 367] on input "$ 0" at bounding box center [676, 364] width 592 height 42
type input "$"
type input "$ 1"
type input "$ 15"
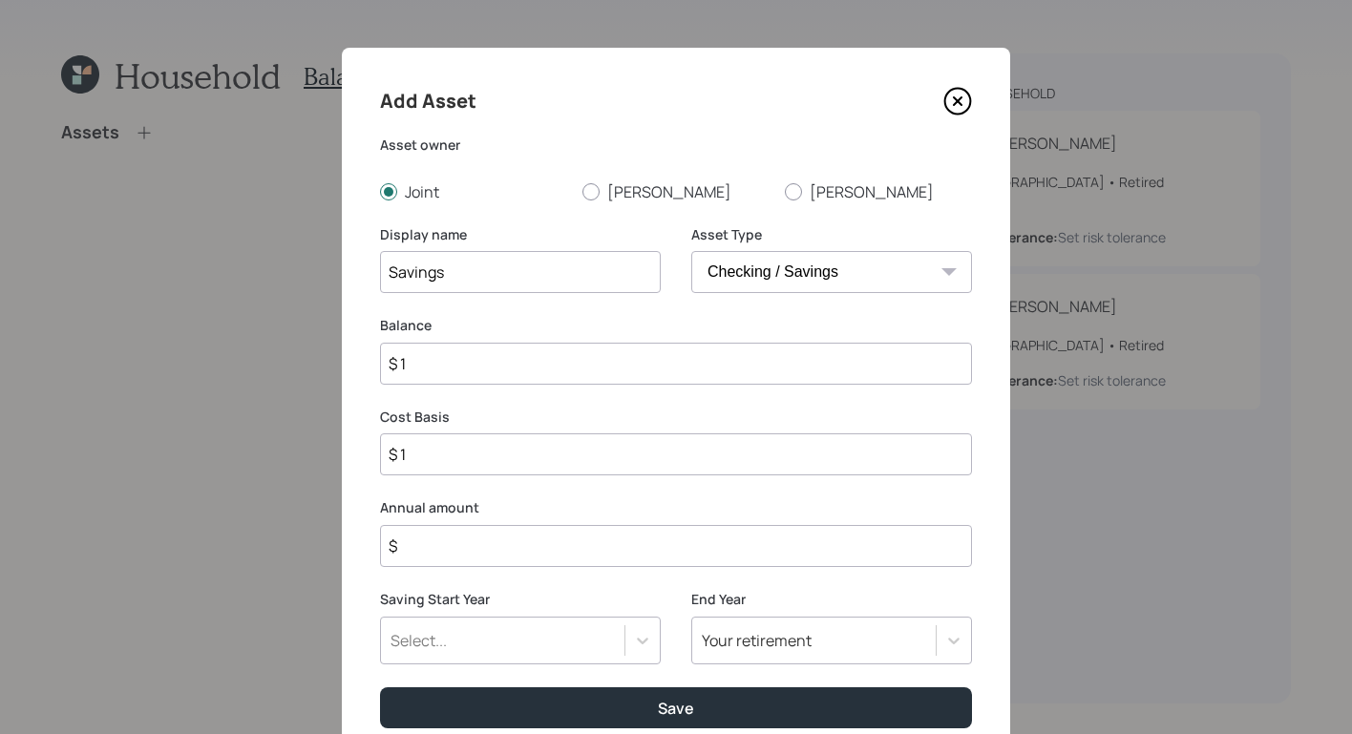
type input "$ 15"
type input "$ 150"
type input "$ 1,500"
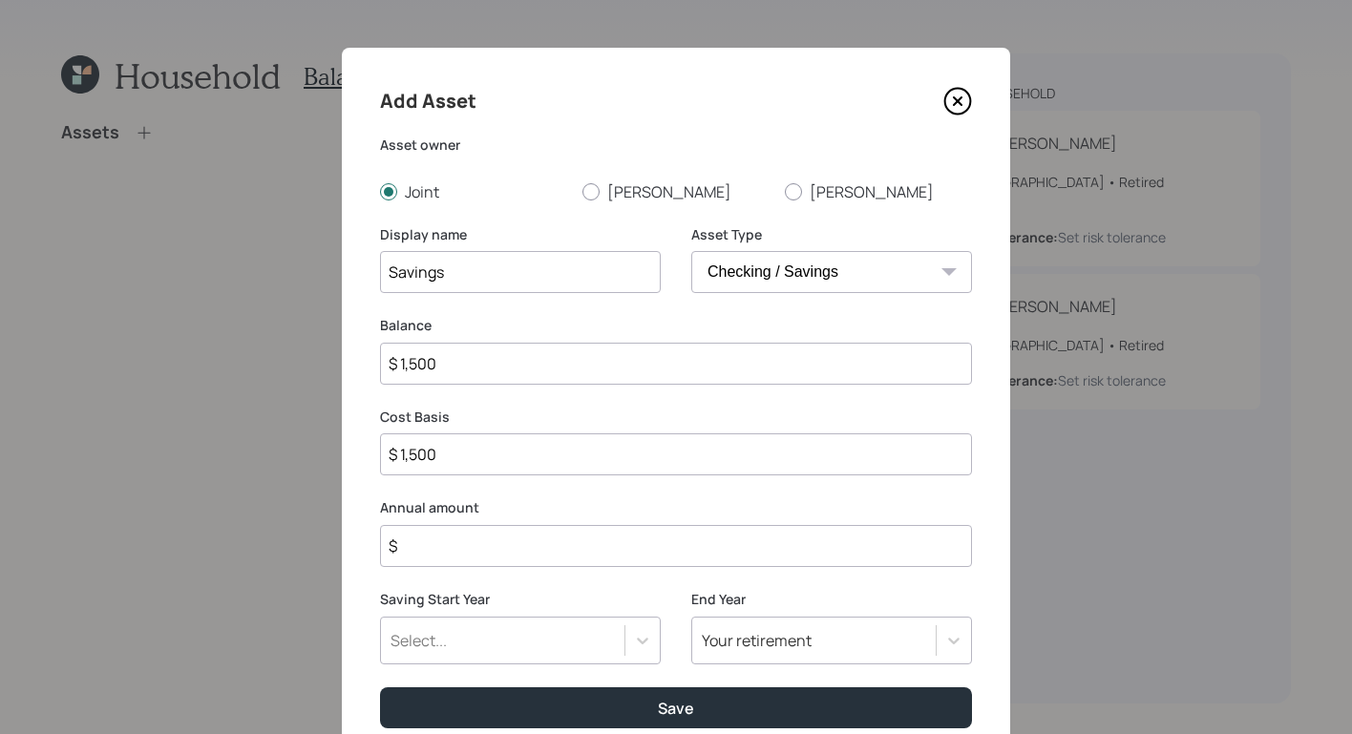
click at [569, 557] on input "$" at bounding box center [676, 546] width 592 height 42
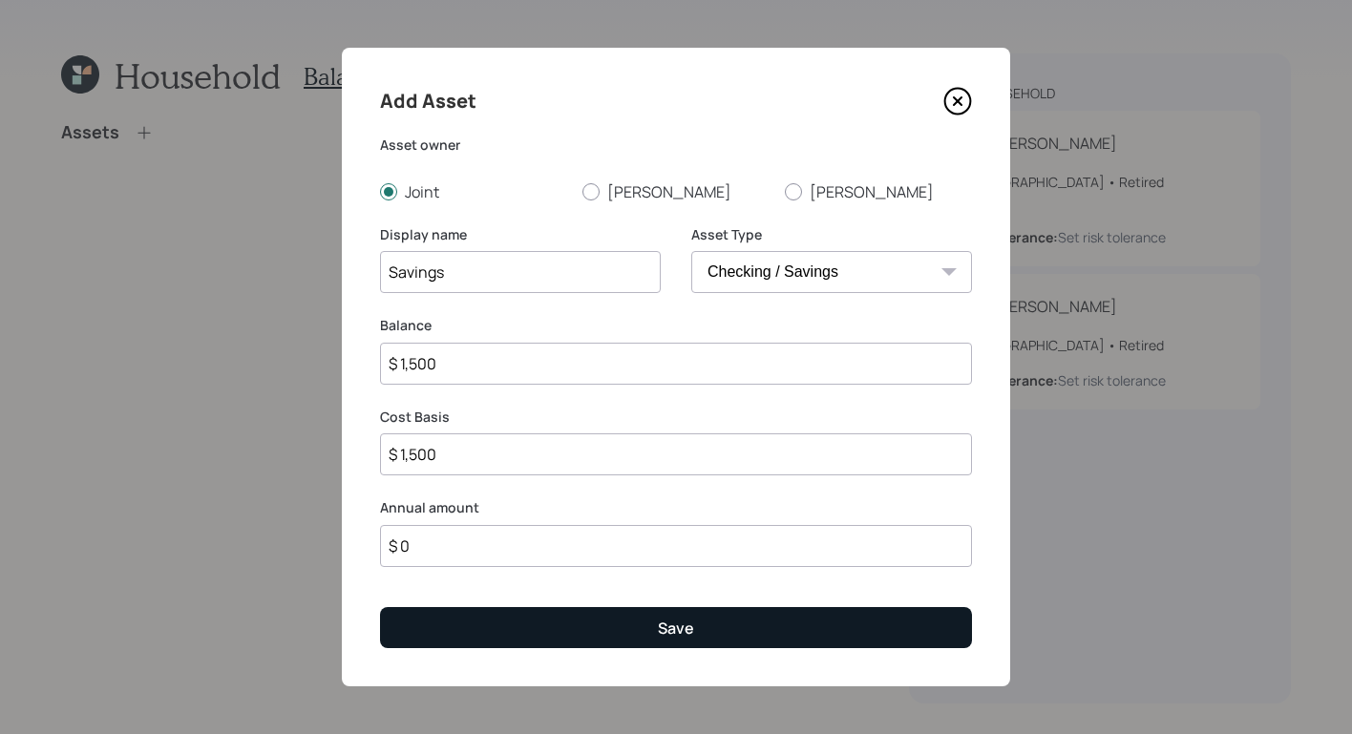
type input "$ 0"
click at [733, 615] on button "Save" at bounding box center [676, 627] width 592 height 41
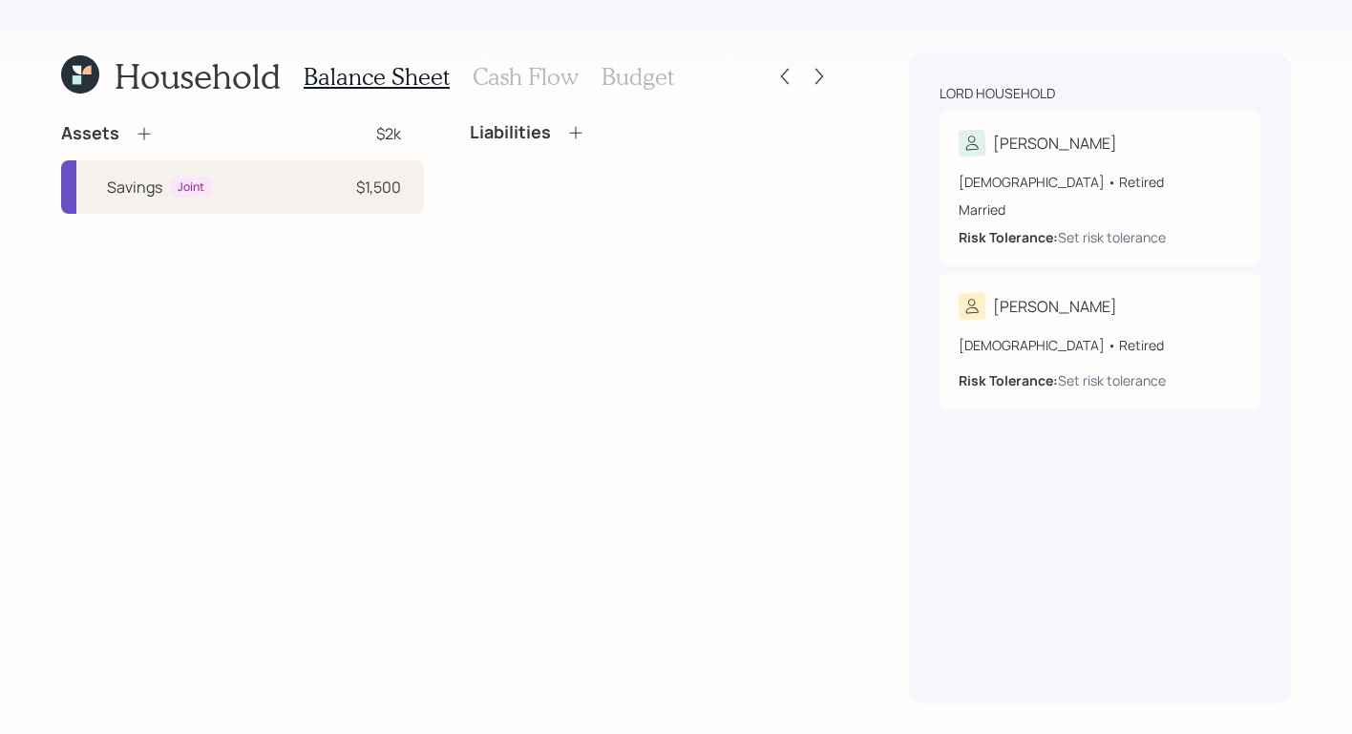
click at [627, 322] on div "Assets $2k Savings Joint $1,500 Liabilities" at bounding box center [447, 413] width 772 height 582
click at [529, 75] on h3 "Cash Flow" at bounding box center [526, 77] width 106 height 28
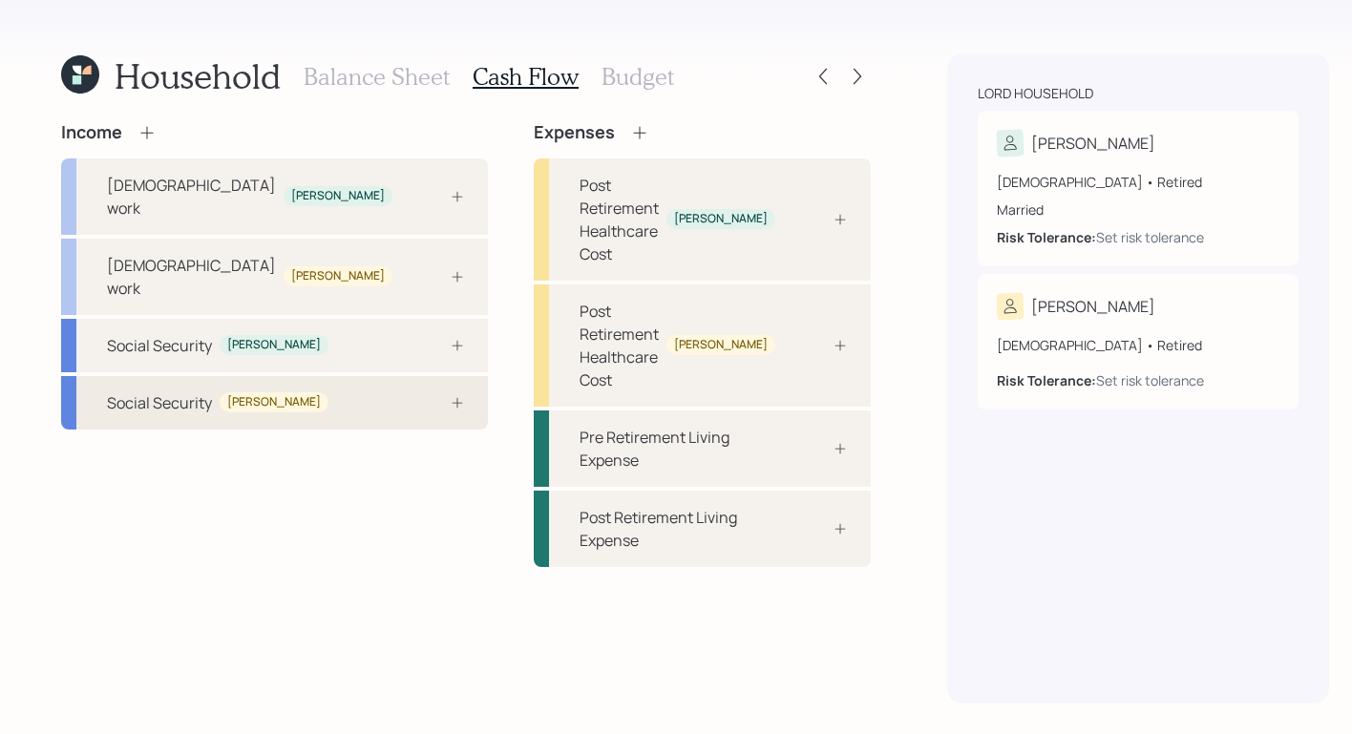
click at [314, 376] on div "Social Security [PERSON_NAME]" at bounding box center [274, 402] width 427 height 53
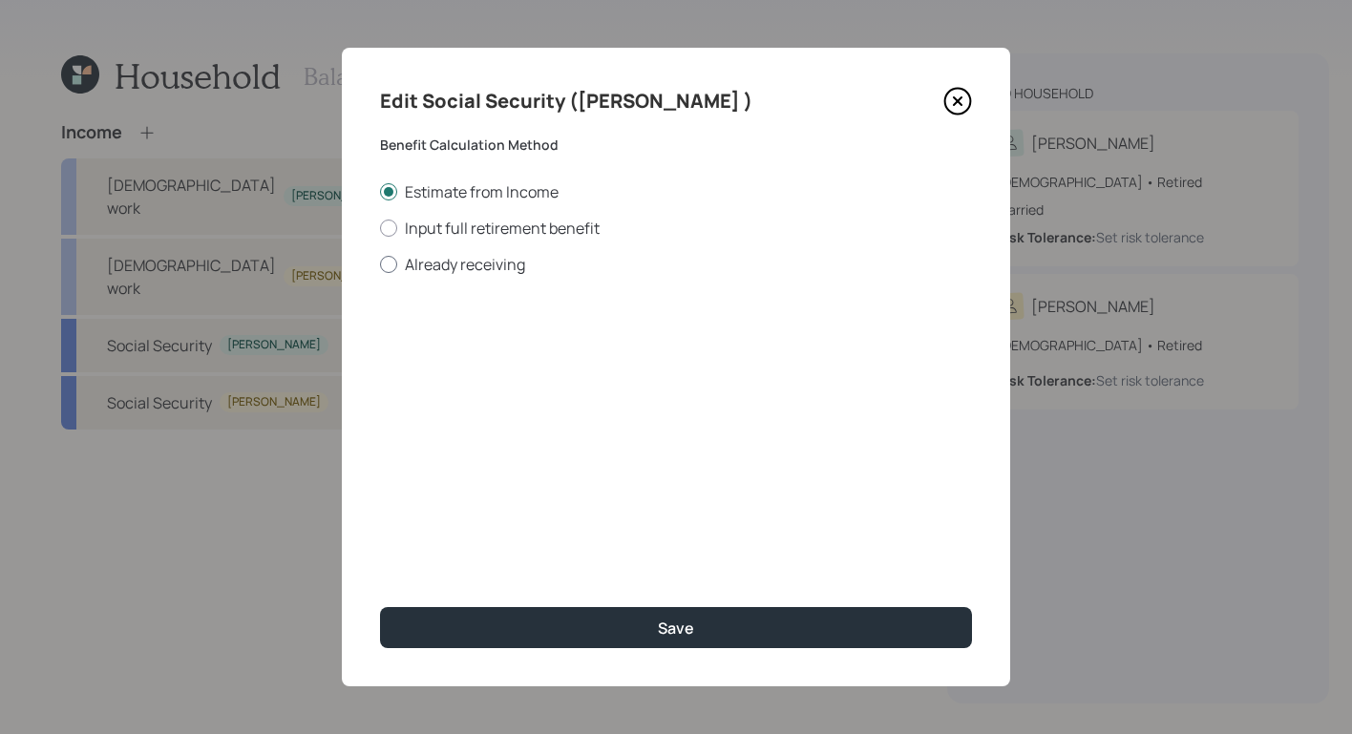
click at [385, 258] on div at bounding box center [388, 264] width 17 height 17
click at [380, 264] on input "Already receiving" at bounding box center [379, 264] width 1 height 1
radio input "true"
click at [509, 333] on input "$" at bounding box center [676, 345] width 592 height 42
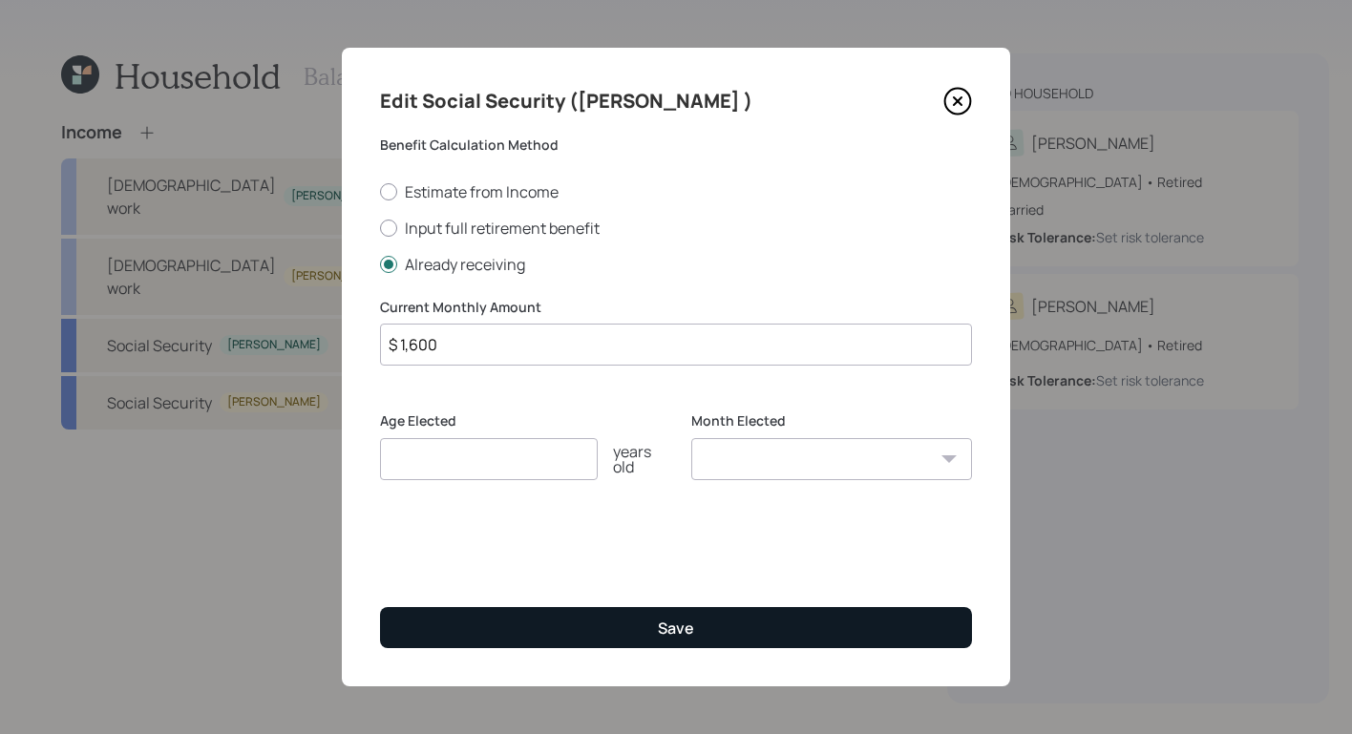
type input "$ 1,600"
click at [749, 637] on button "Save" at bounding box center [676, 627] width 592 height 41
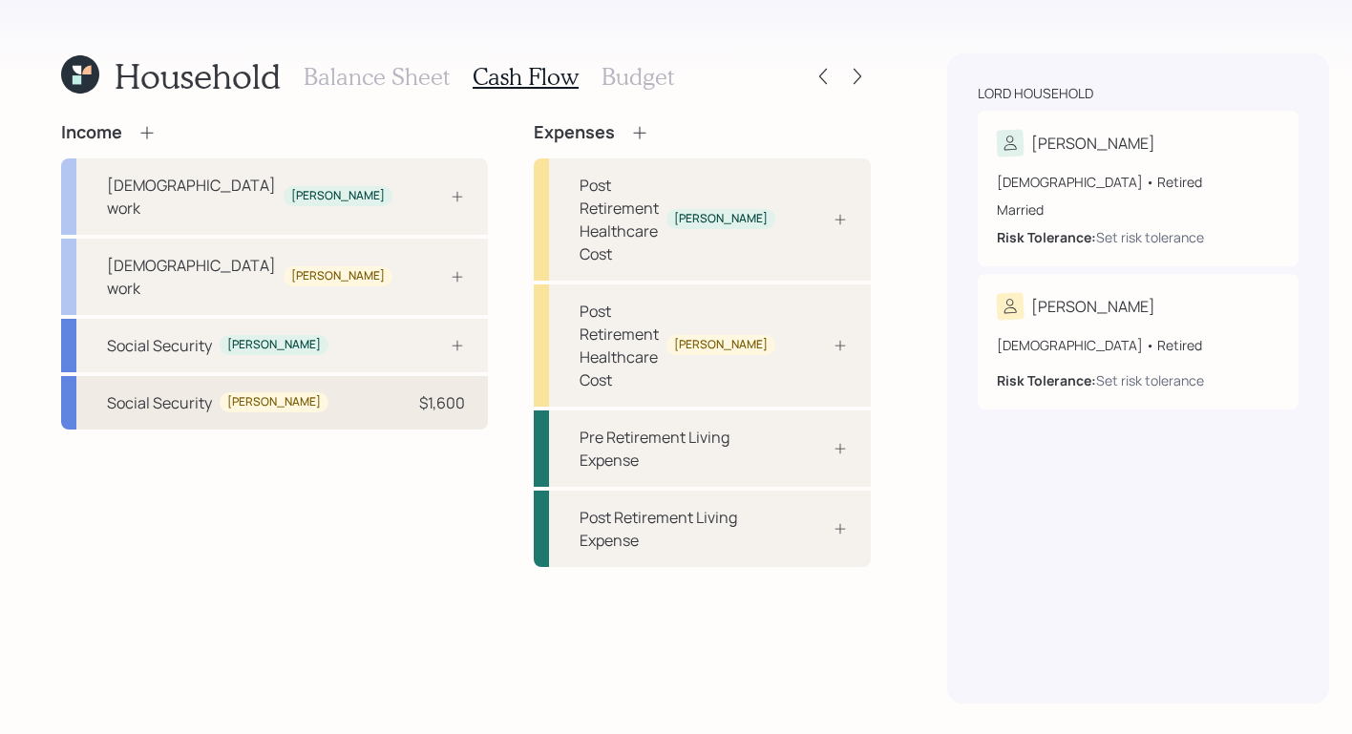
click at [213, 376] on div "Social Security [PERSON_NAME] $1,600" at bounding box center [274, 402] width 427 height 53
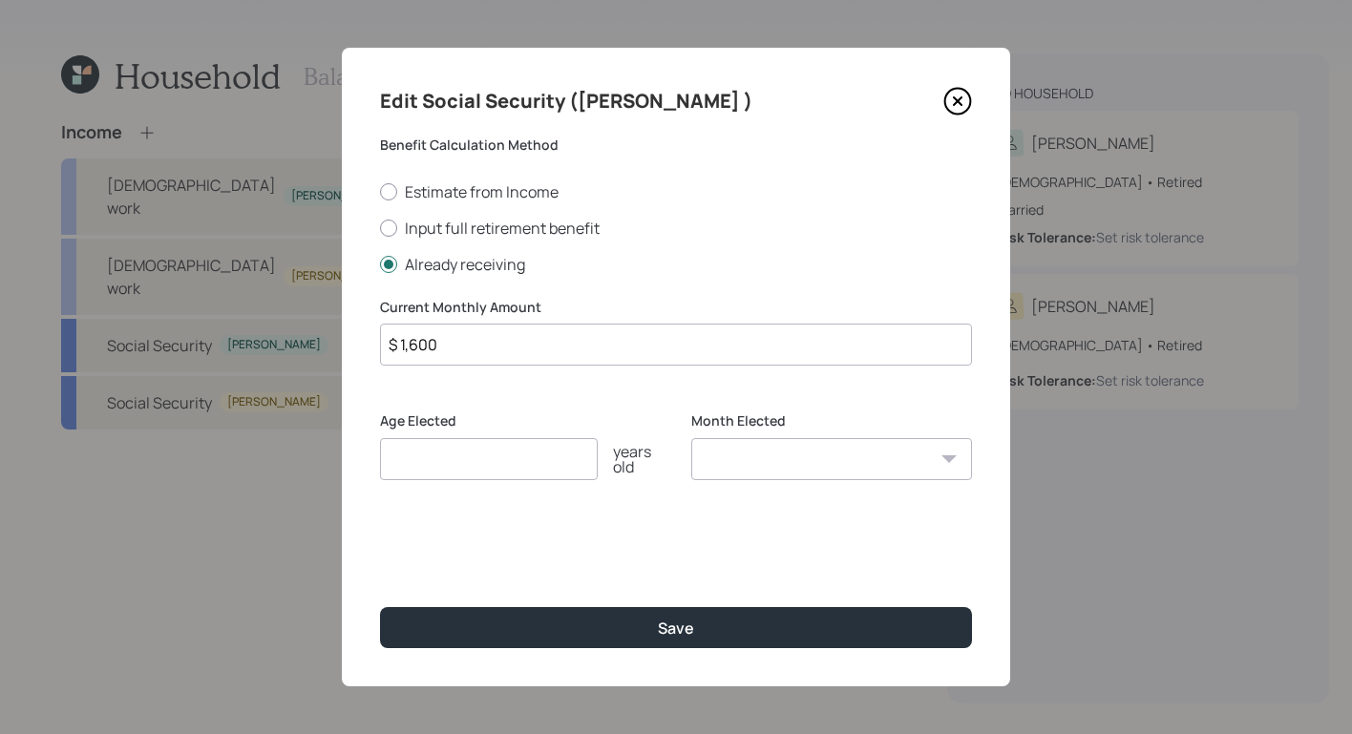
click at [963, 96] on icon at bounding box center [957, 101] width 29 height 29
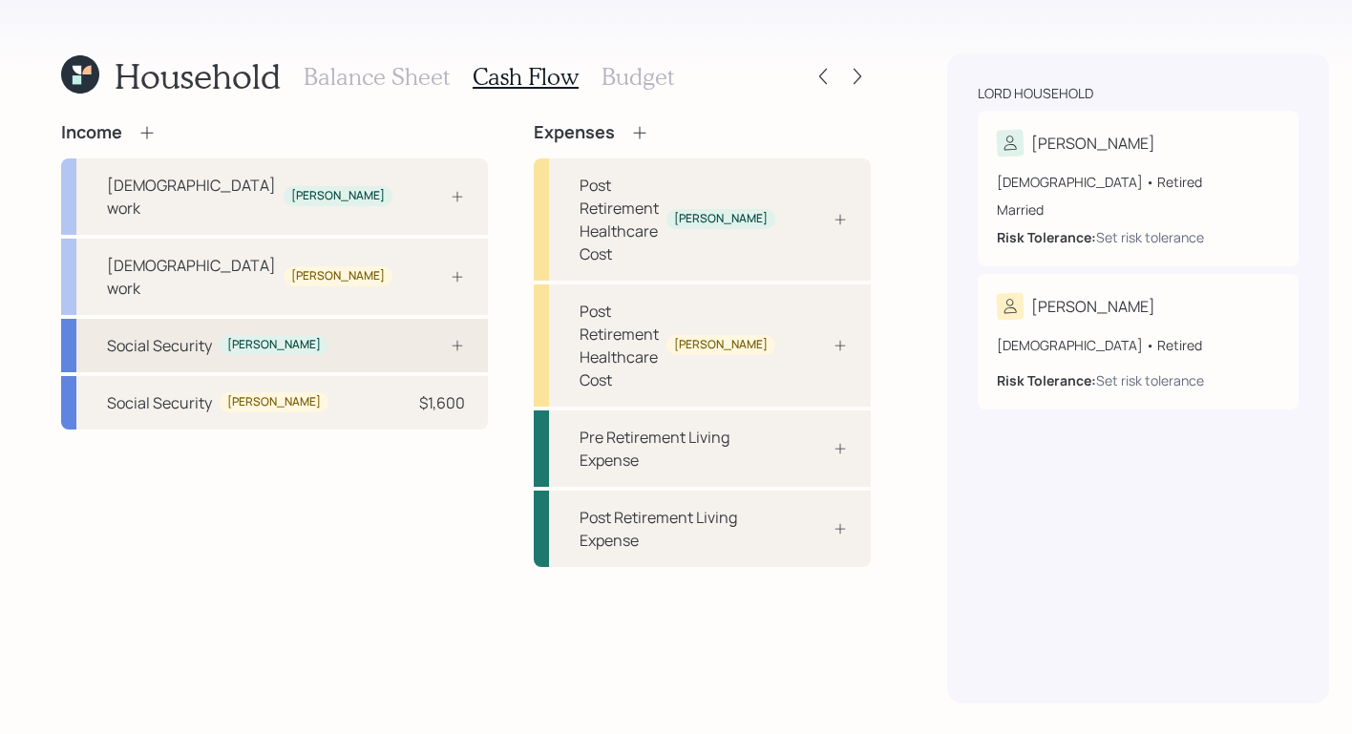
click at [297, 319] on div "Social Security [PERSON_NAME]" at bounding box center [274, 345] width 427 height 53
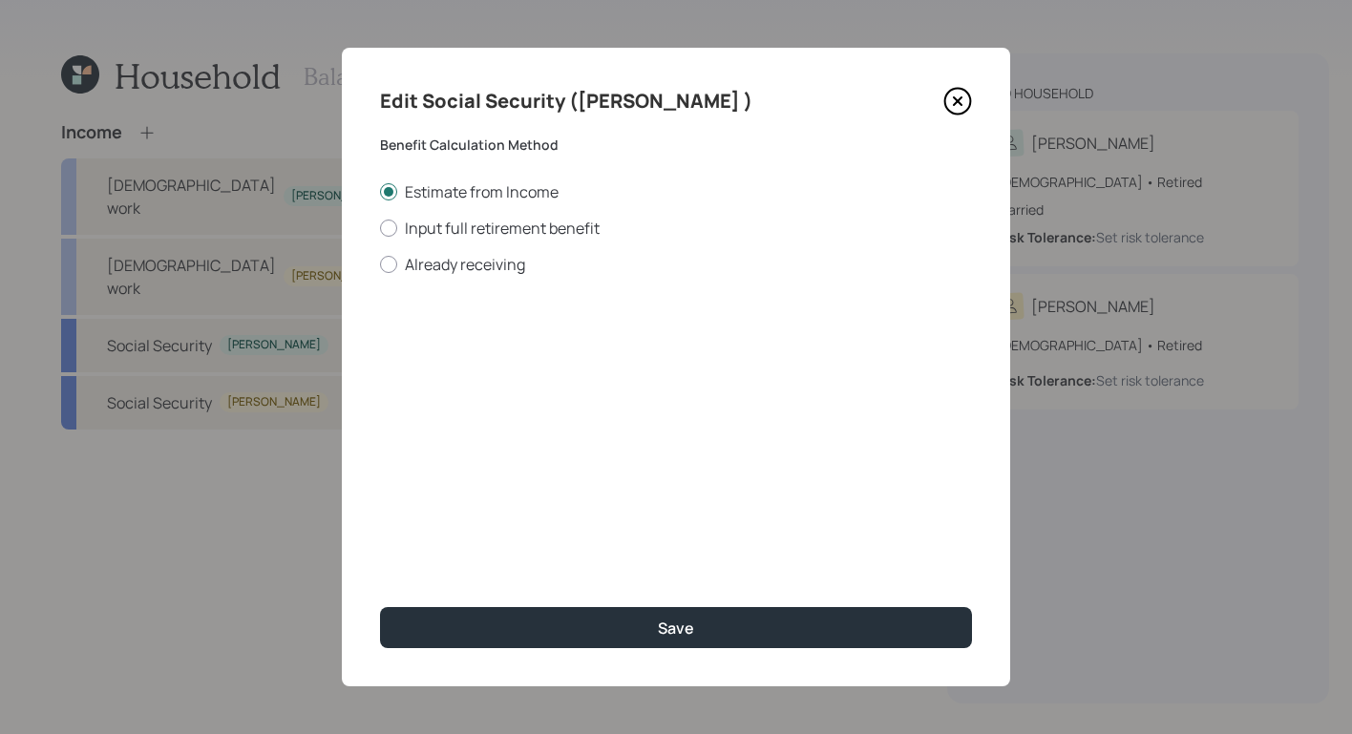
click at [952, 101] on icon at bounding box center [957, 101] width 29 height 29
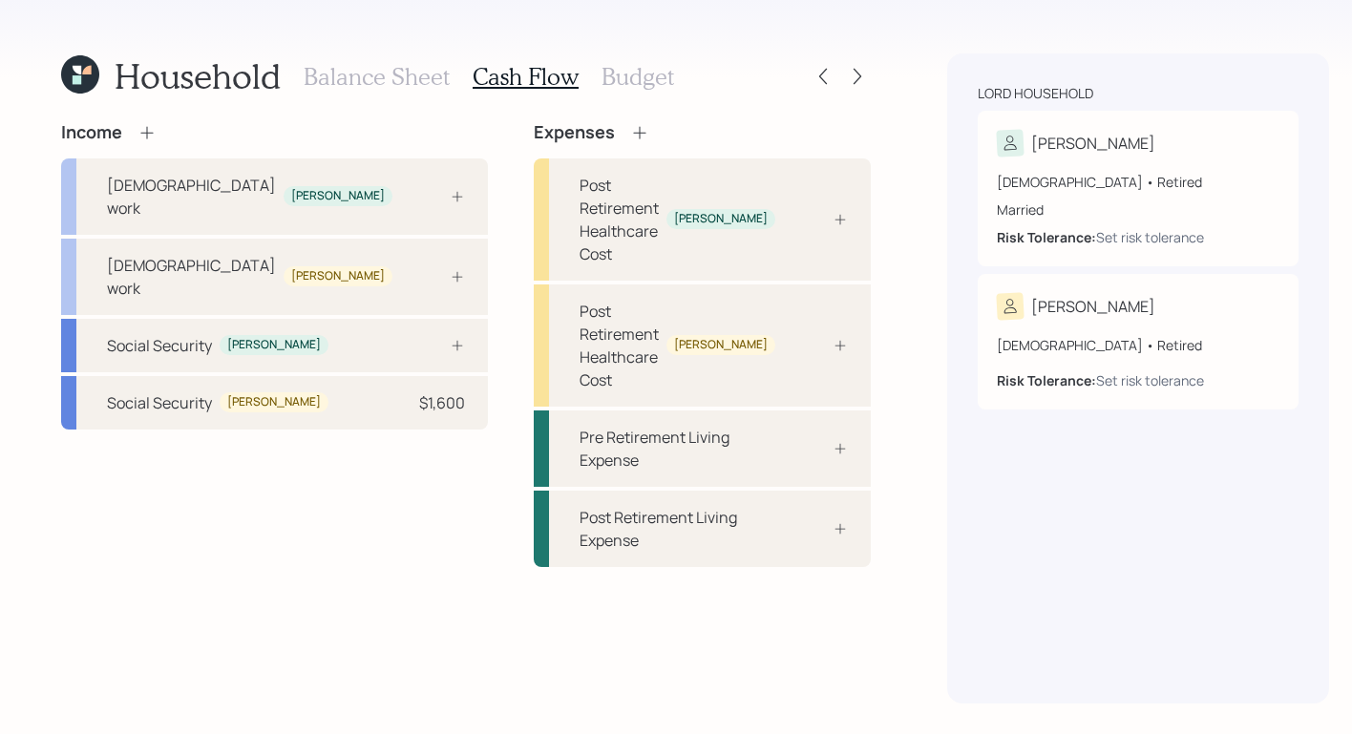
click at [154, 124] on icon at bounding box center [146, 132] width 19 height 19
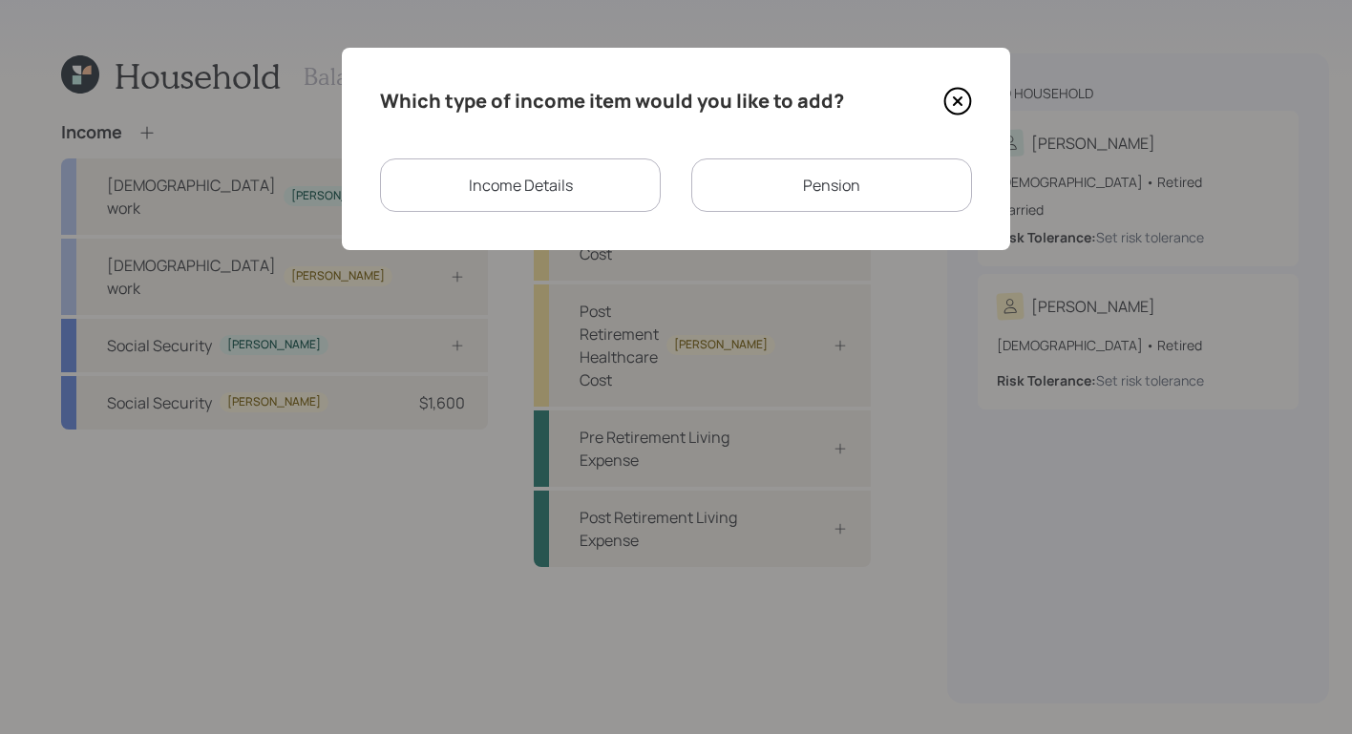
click at [855, 187] on div "Pension" at bounding box center [831, 185] width 281 height 53
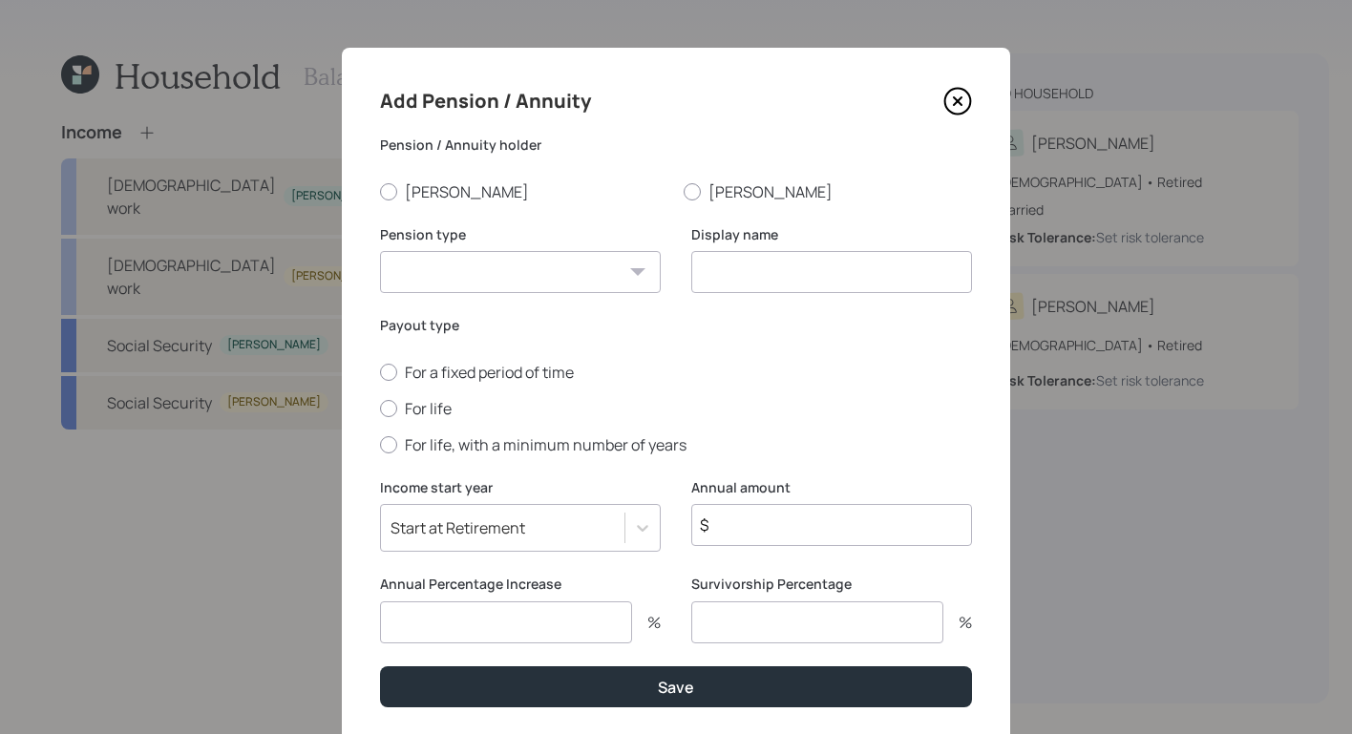
click at [954, 97] on icon at bounding box center [958, 101] width 8 height 8
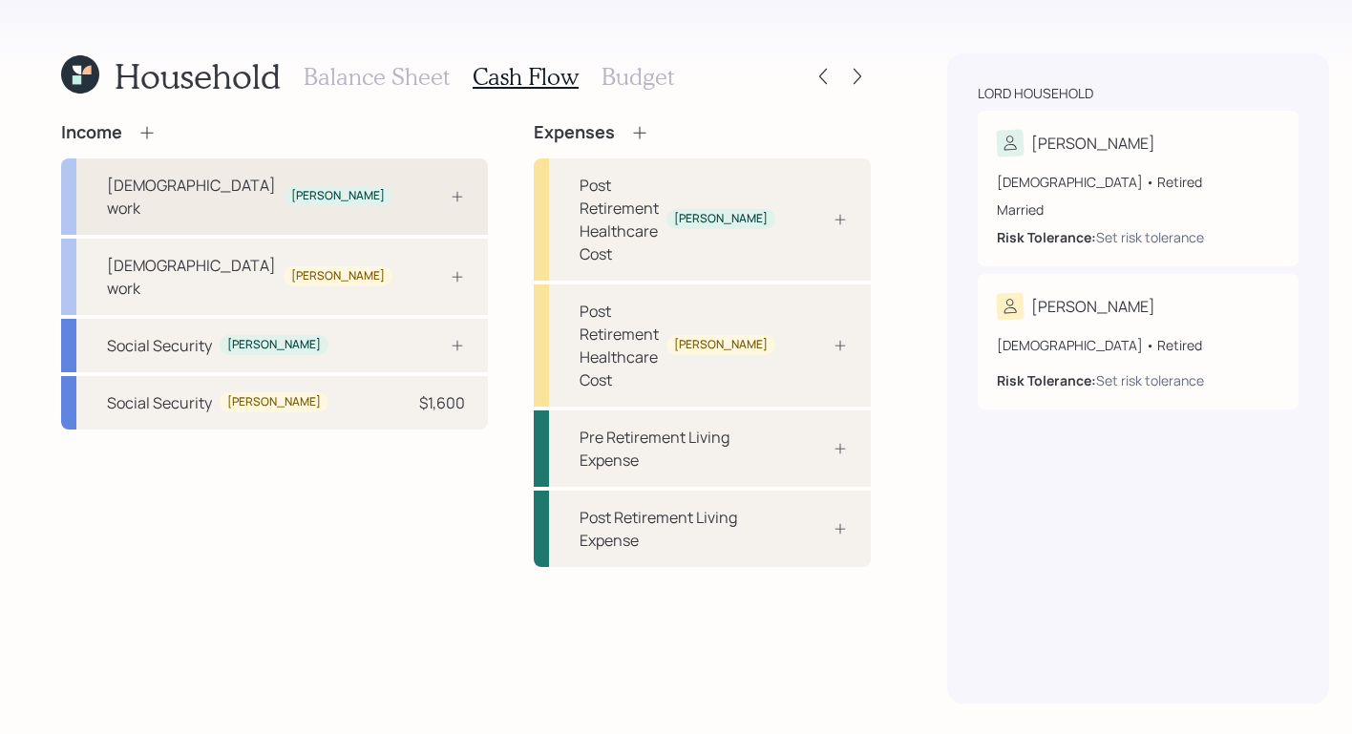
click at [291, 188] on div "[PERSON_NAME]" at bounding box center [338, 196] width 94 height 16
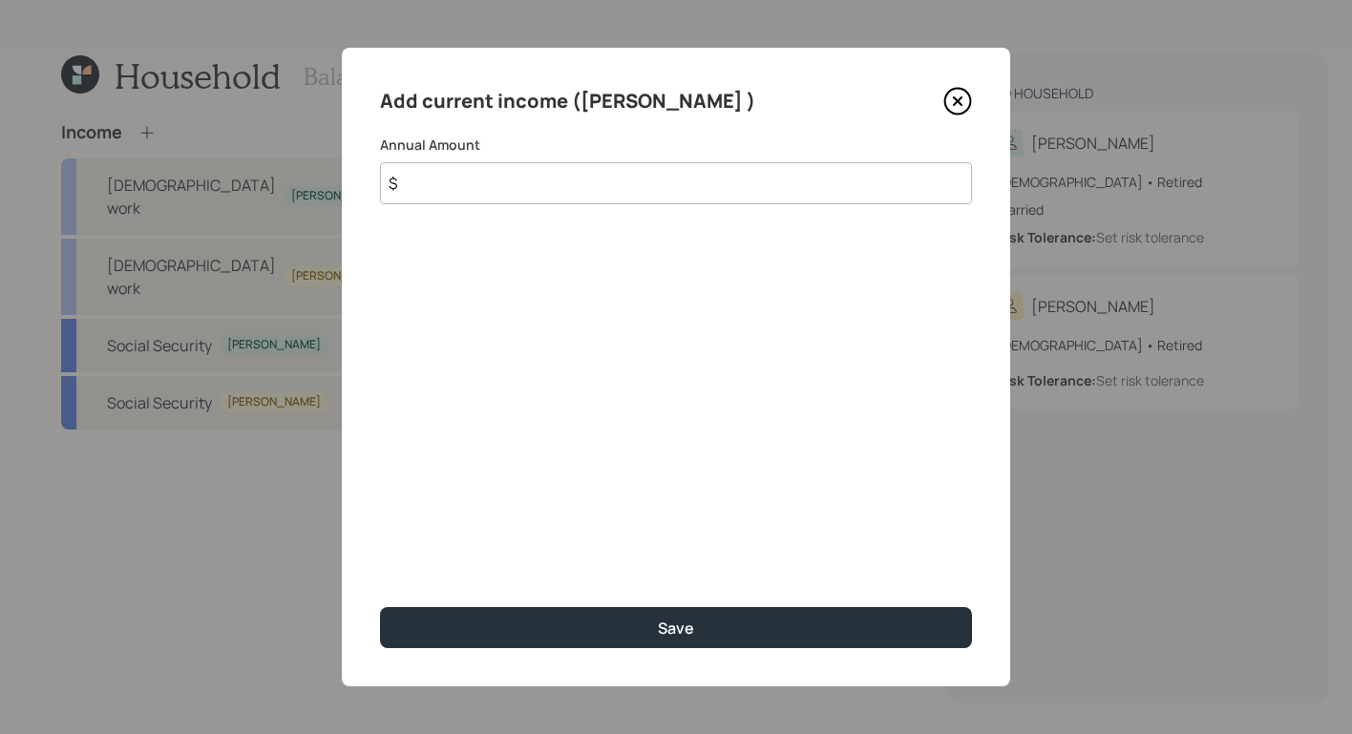
click at [991, 99] on div "Add current income ([PERSON_NAME] ) Annual Amount $ Save" at bounding box center [676, 367] width 668 height 639
click at [985, 102] on div "Add current income ([PERSON_NAME] ) Annual Amount $ Annual amount is required S…" at bounding box center [676, 367] width 668 height 639
click at [975, 100] on div "Add current income ([PERSON_NAME] ) Annual Amount $ Annual amount is required S…" at bounding box center [676, 367] width 668 height 639
click at [956, 99] on icon at bounding box center [958, 101] width 8 height 8
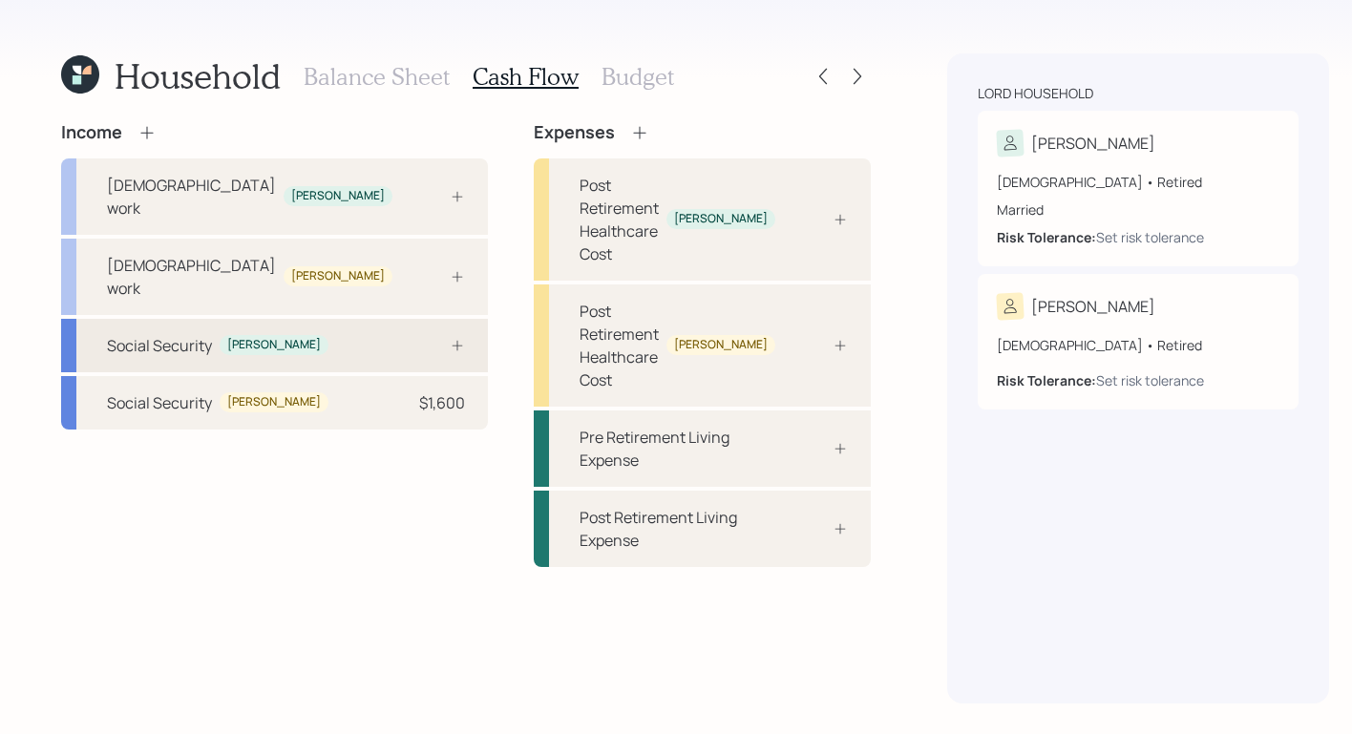
click at [194, 334] on div "Social Security" at bounding box center [159, 345] width 105 height 23
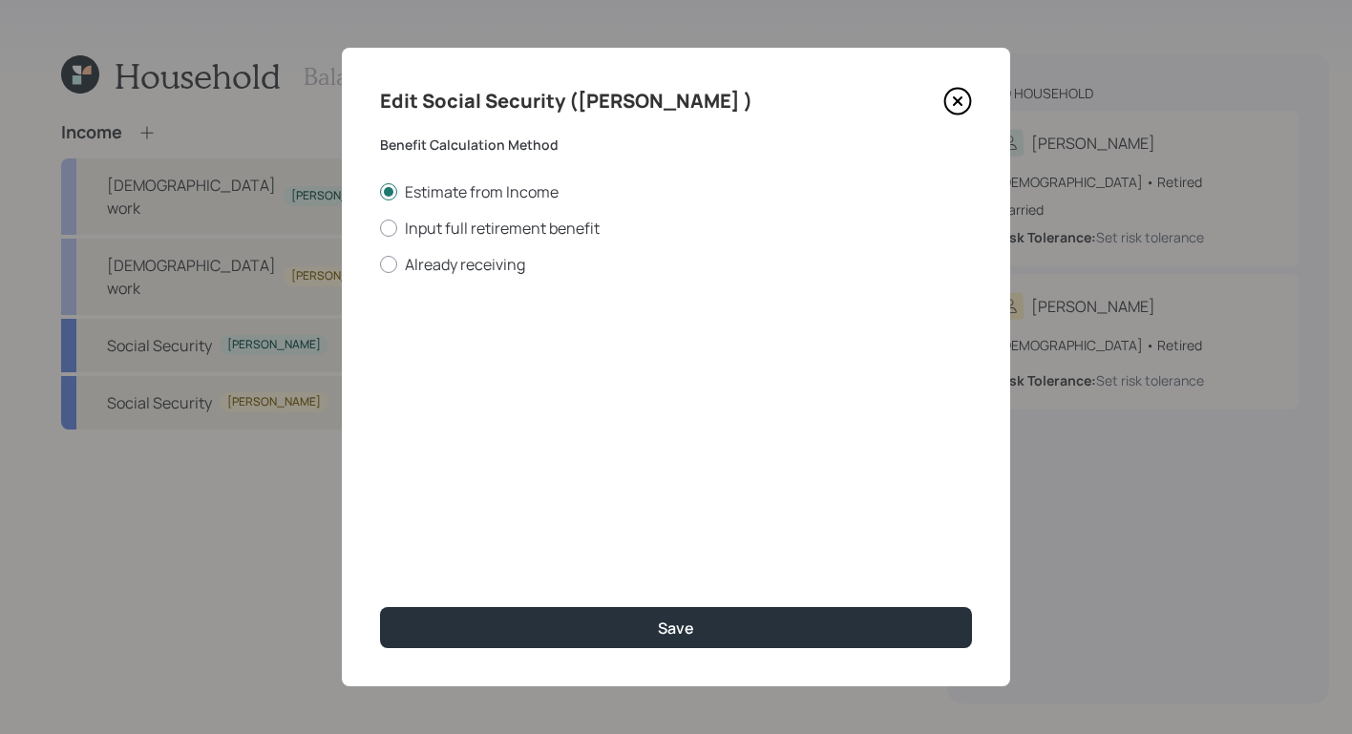
click at [963, 87] on icon at bounding box center [957, 101] width 29 height 29
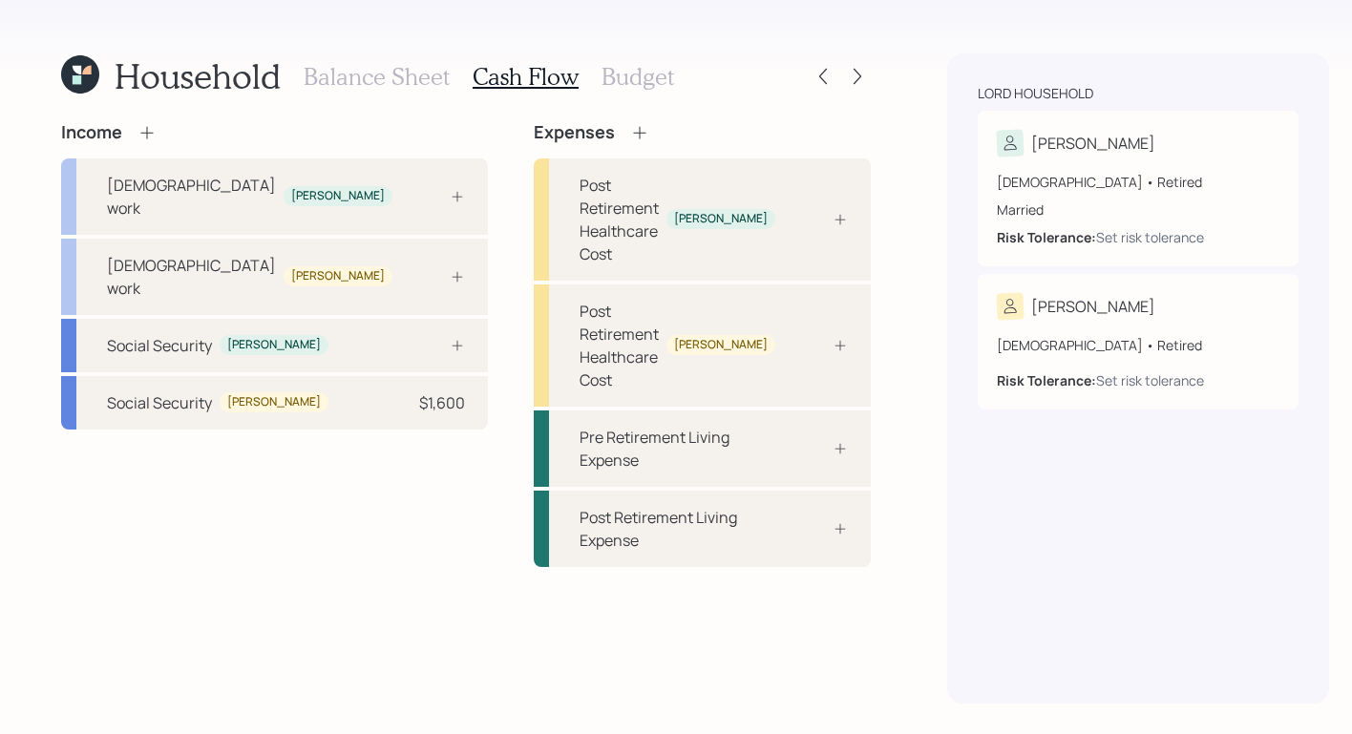
click at [140, 131] on icon at bounding box center [146, 132] width 19 height 19
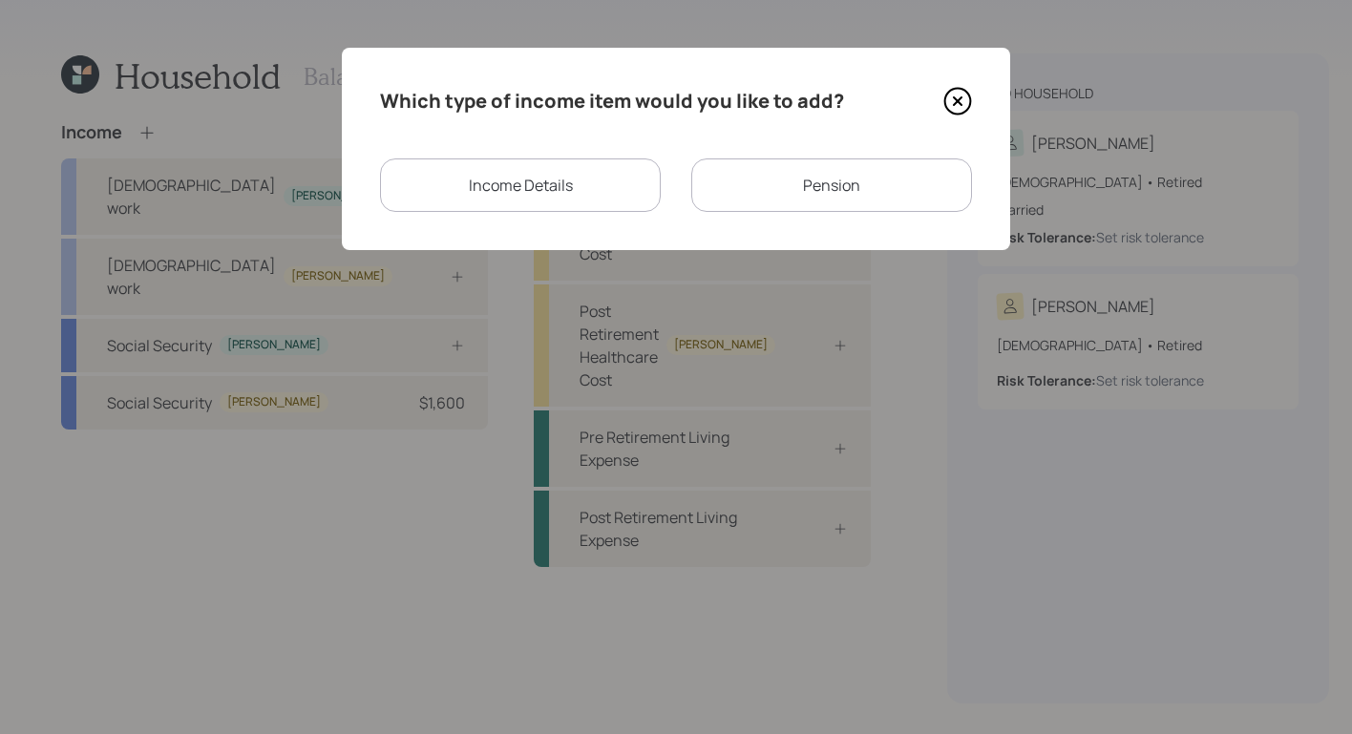
click at [482, 188] on div "Income Details" at bounding box center [520, 185] width 281 height 53
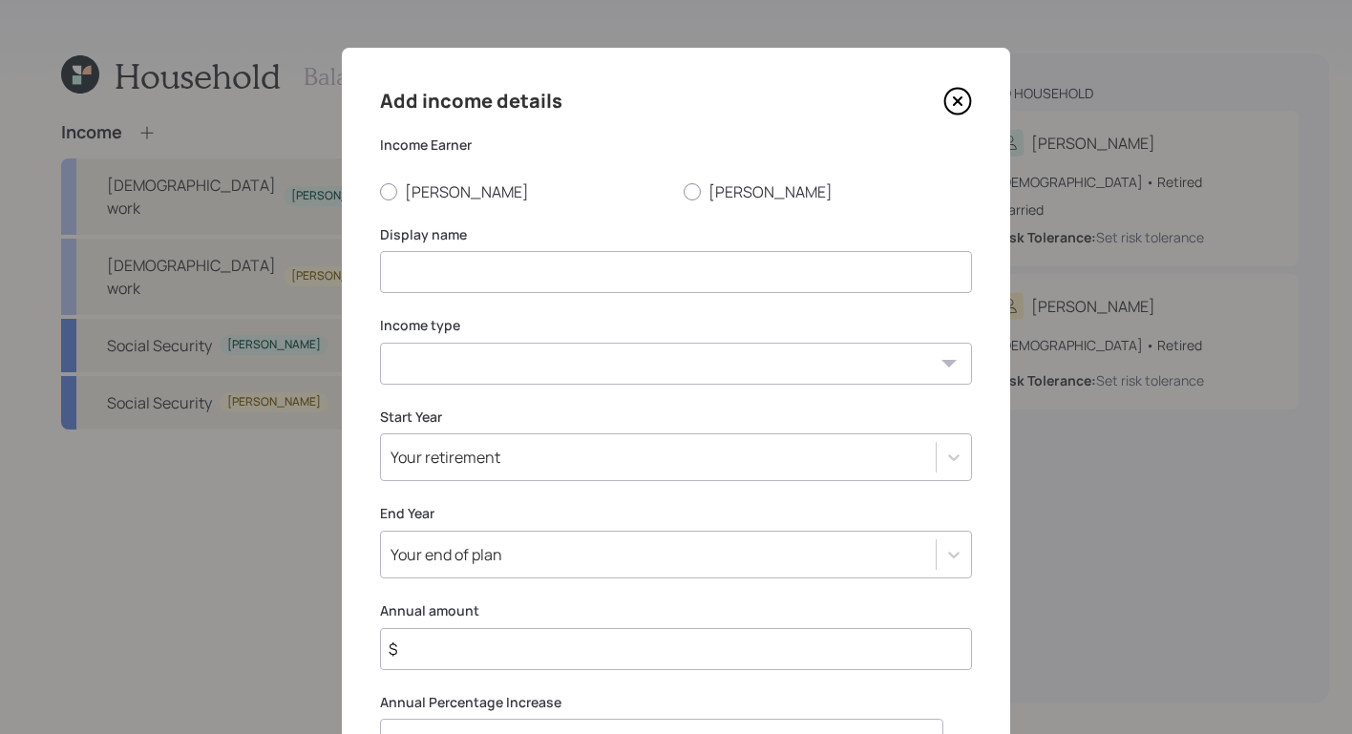
click at [600, 285] on input at bounding box center [676, 272] width 592 height 42
click at [923, 372] on select "[DEMOGRAPHIC_DATA] work [DEMOGRAPHIC_DATA] work Self employment Other" at bounding box center [676, 364] width 592 height 42
click at [632, 356] on select "[DEMOGRAPHIC_DATA] work [DEMOGRAPHIC_DATA] work Self employment Other" at bounding box center [676, 364] width 592 height 42
select select "other"
click at [380, 343] on select "[DEMOGRAPHIC_DATA] work [DEMOGRAPHIC_DATA] work Self employment Other" at bounding box center [676, 364] width 592 height 42
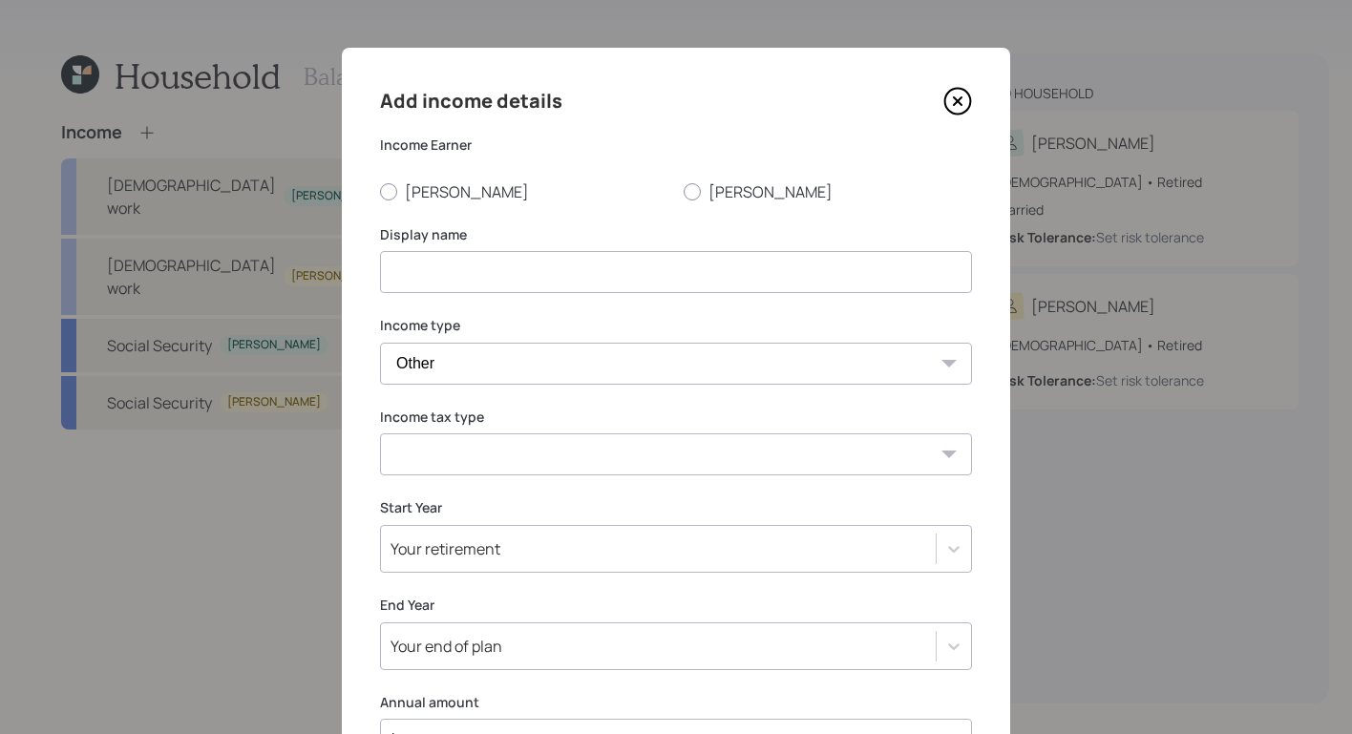
click at [497, 461] on select "Tax-free Earned Self Employment Alimony Royalties Pension / Annuity Interest Di…" at bounding box center [676, 455] width 592 height 42
click at [954, 97] on icon at bounding box center [958, 101] width 8 height 8
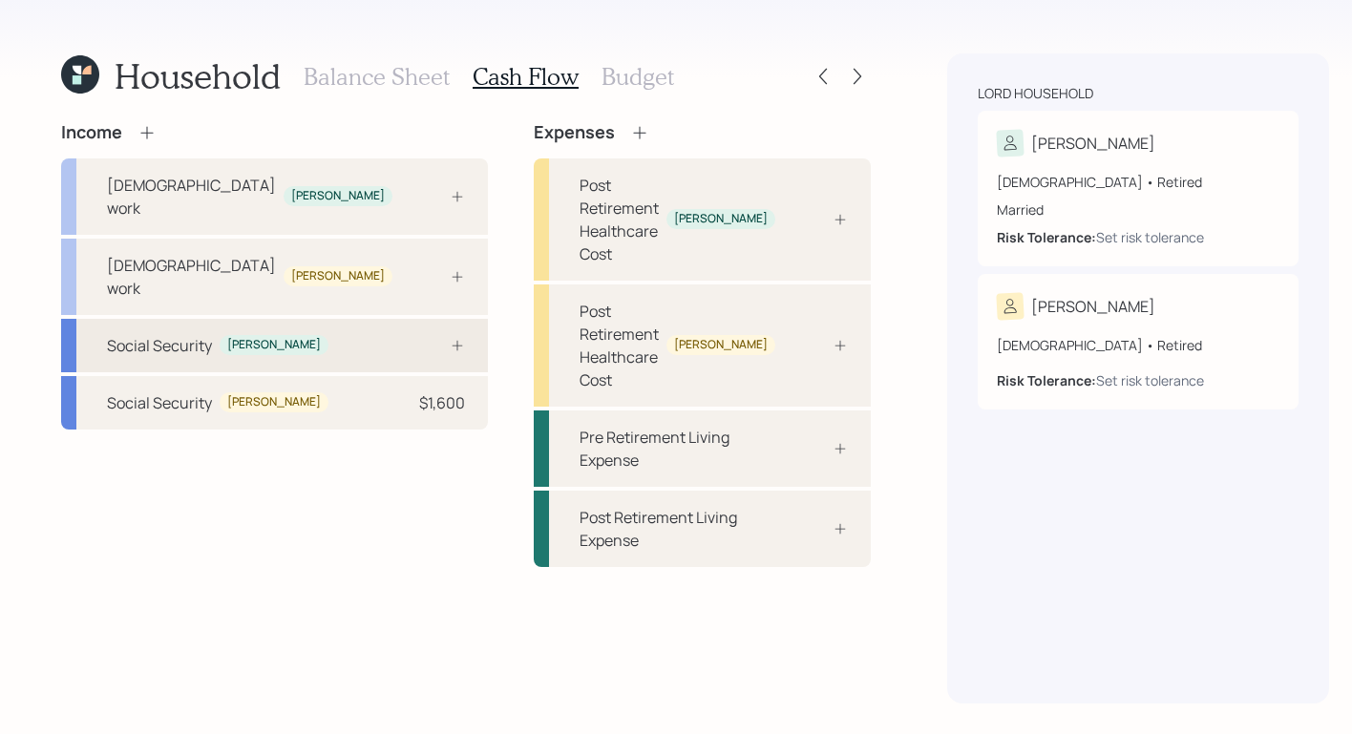
click at [292, 319] on div "Social Security [PERSON_NAME]" at bounding box center [274, 345] width 427 height 53
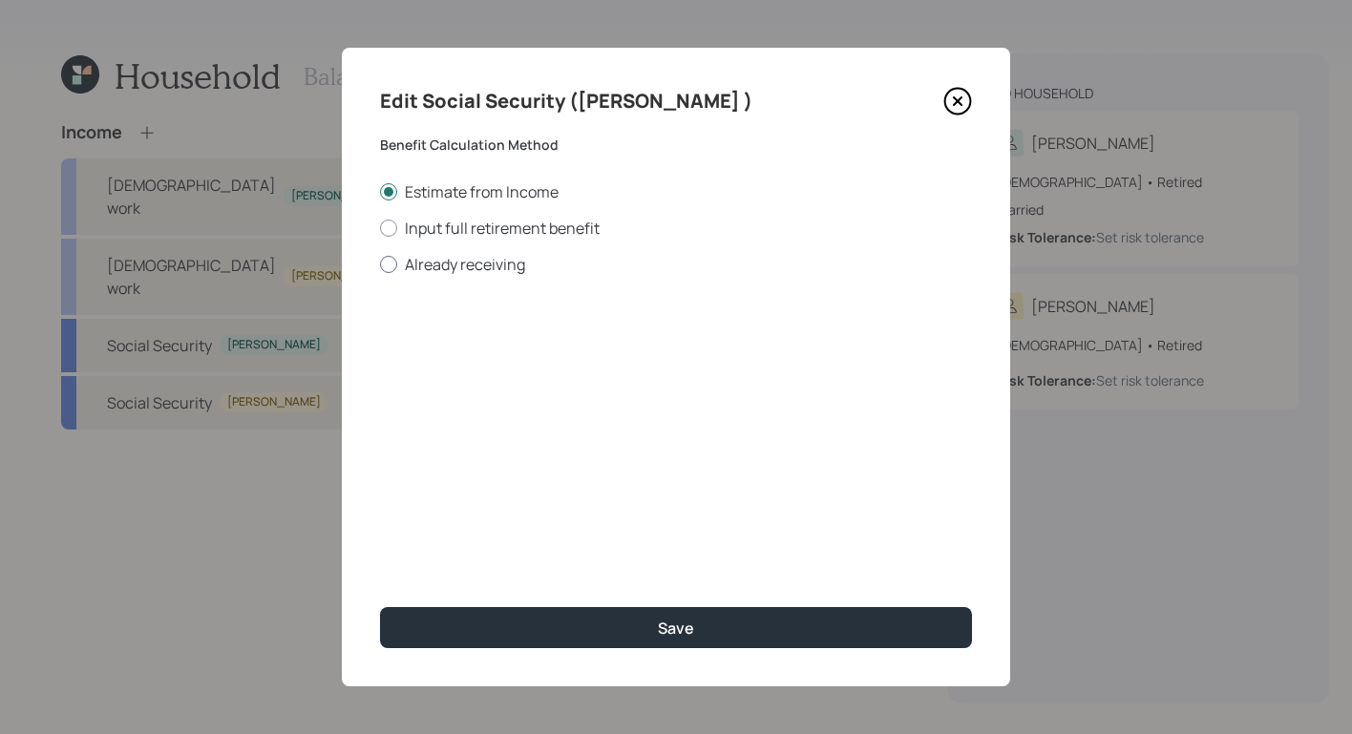
click at [398, 264] on label "Already receiving" at bounding box center [676, 264] width 592 height 21
click at [380, 264] on input "Already receiving" at bounding box center [379, 264] width 1 height 1
radio input "true"
click at [581, 345] on input "$" at bounding box center [676, 345] width 592 height 42
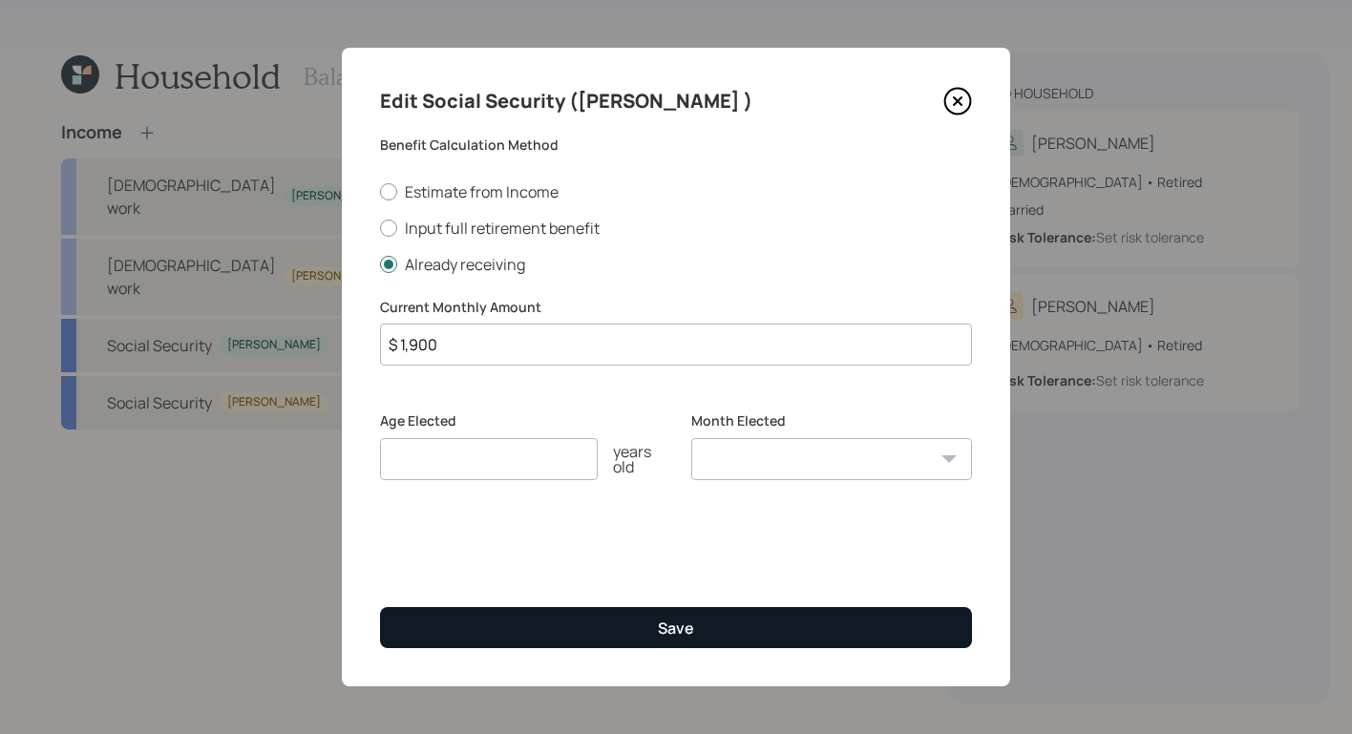
type input "$ 1,900"
click at [698, 612] on button "Save" at bounding box center [676, 627] width 592 height 41
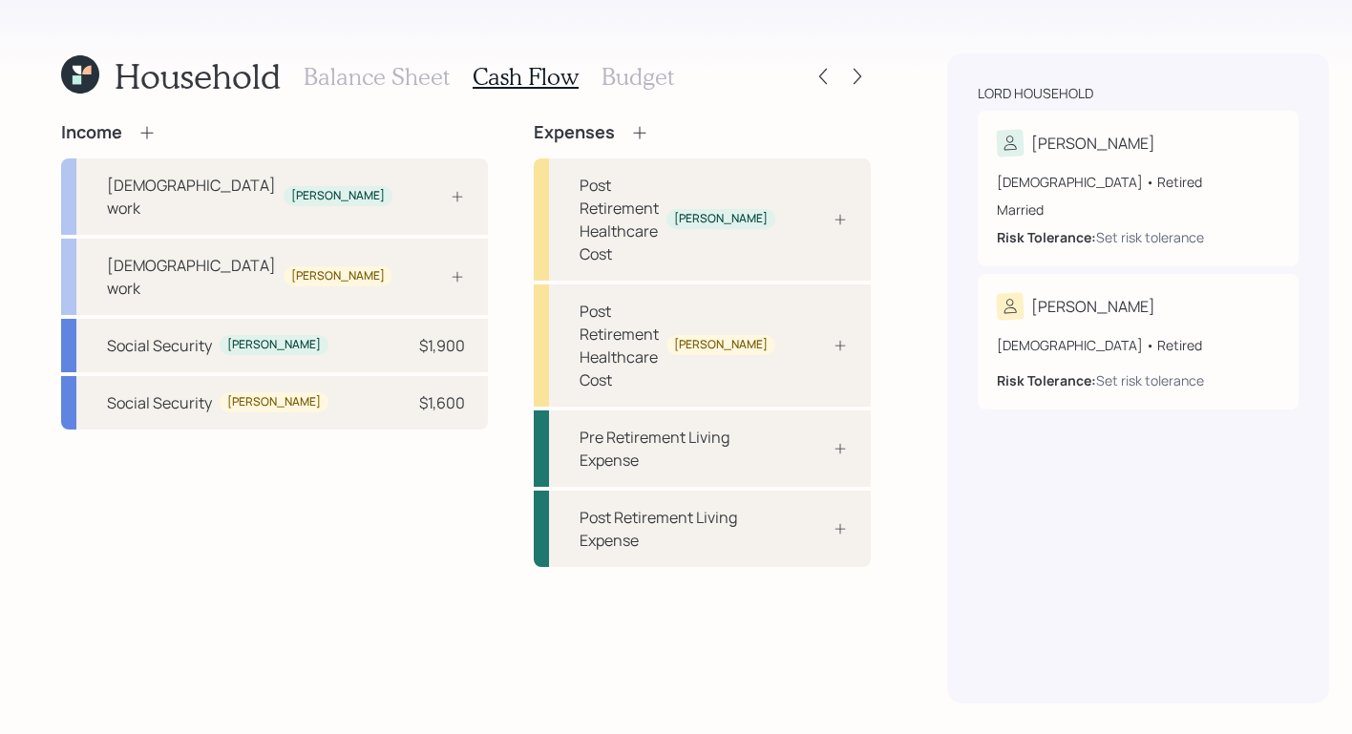
click at [366, 75] on h3 "Balance Sheet" at bounding box center [377, 77] width 146 height 28
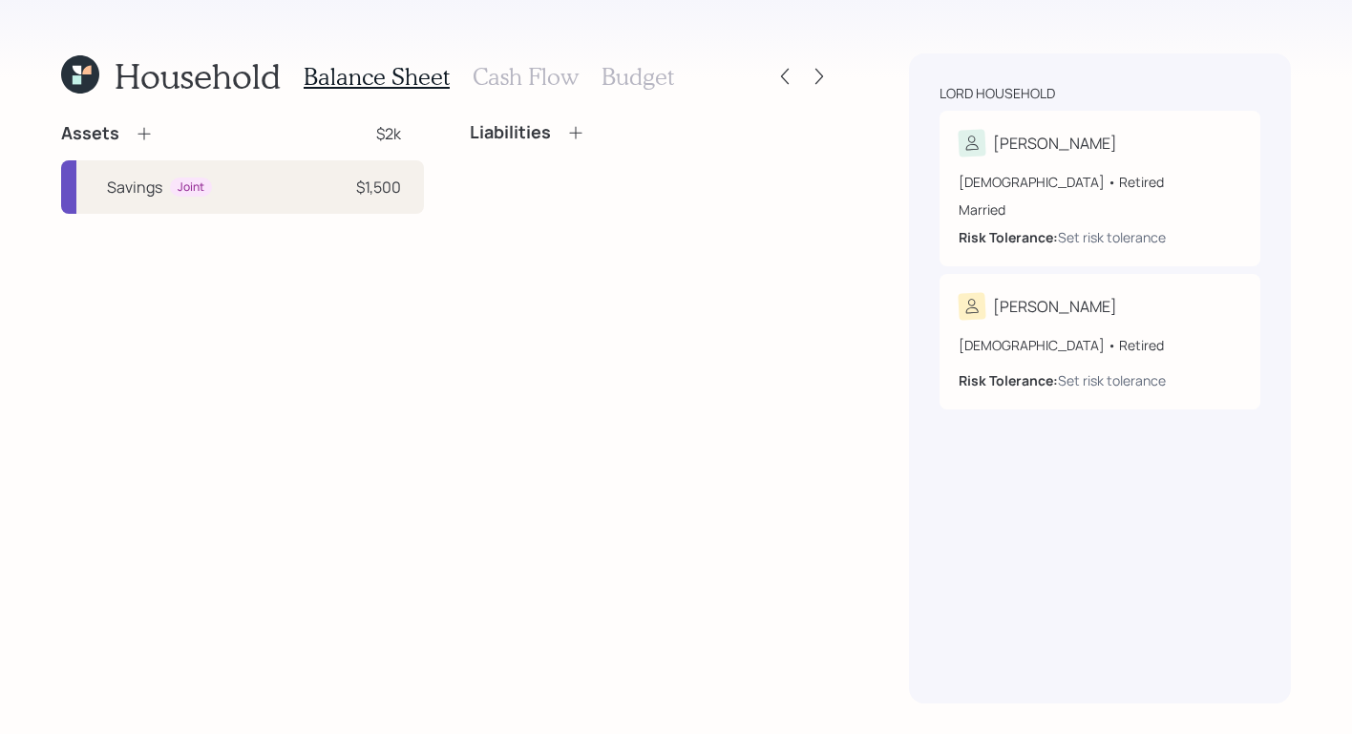
click at [150, 127] on icon at bounding box center [144, 133] width 19 height 19
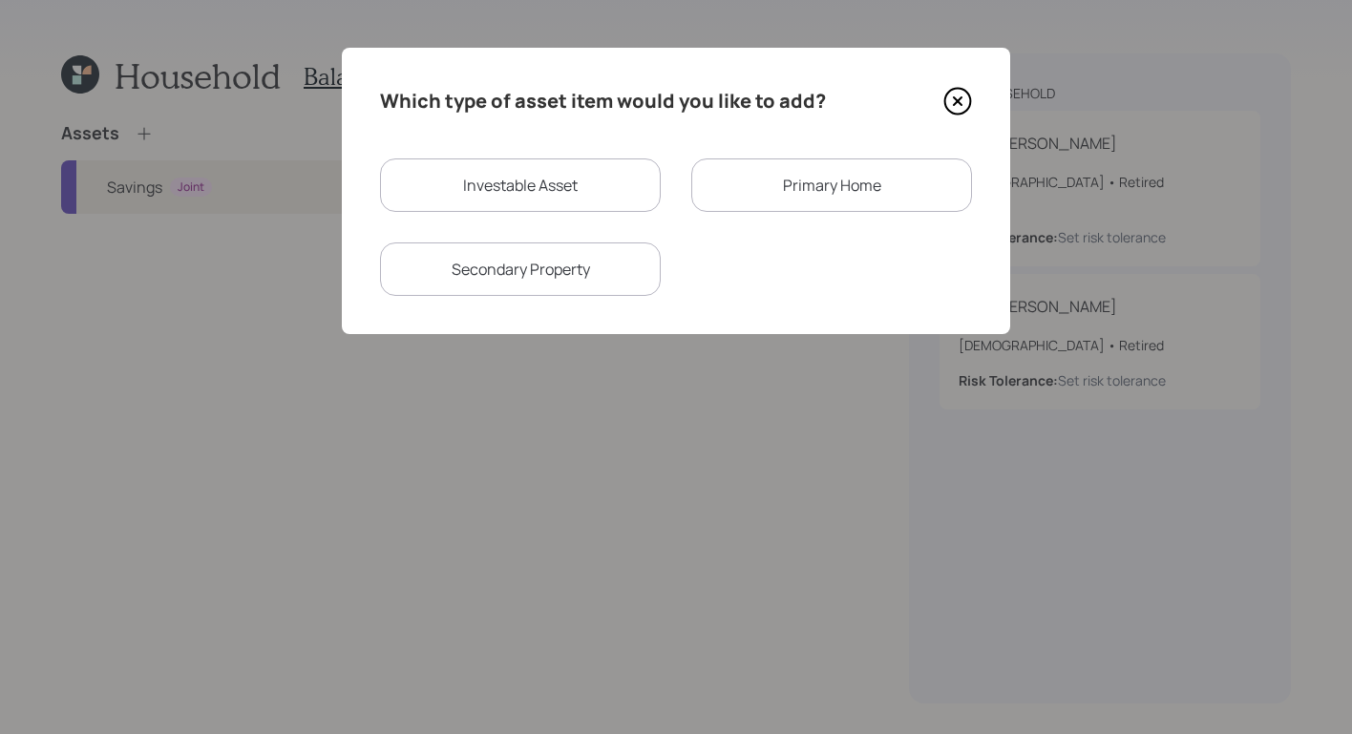
click at [517, 197] on div "Investable Asset" at bounding box center [520, 185] width 281 height 53
select select "taxable"
select select "balanced"
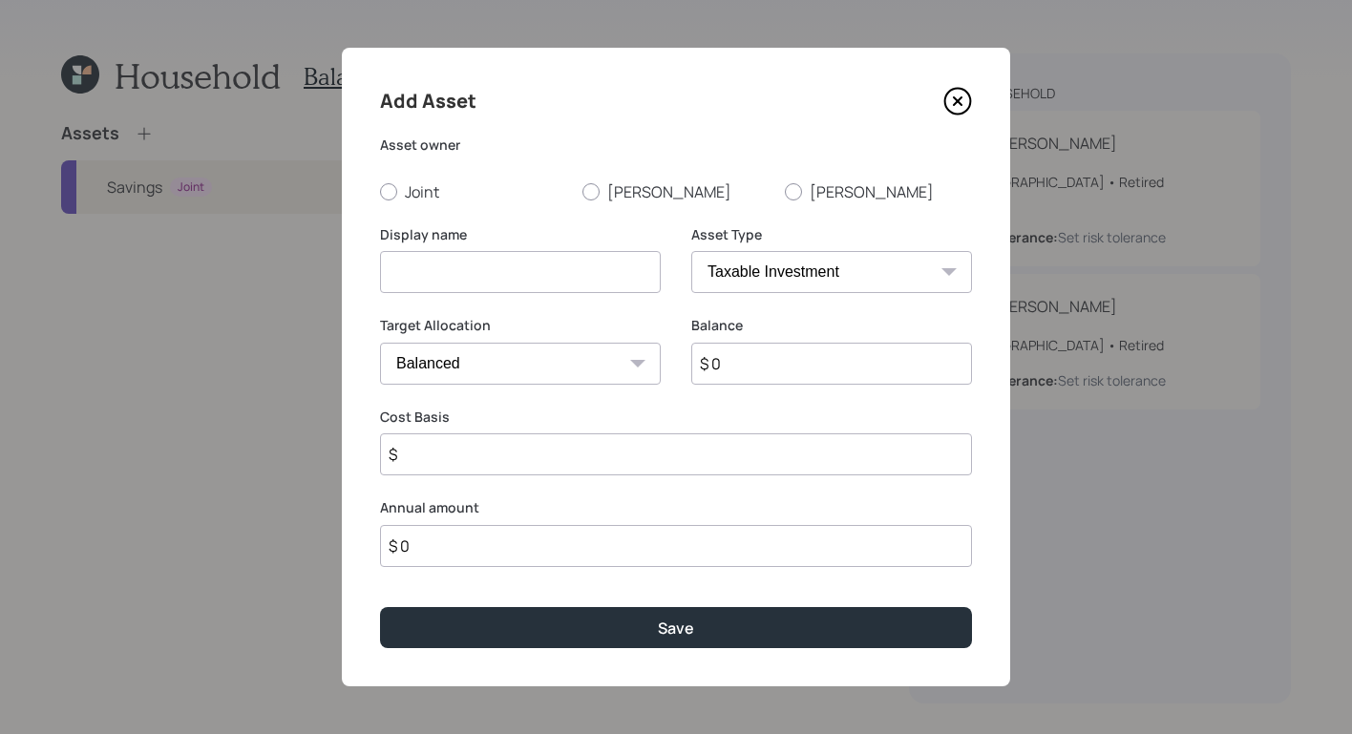
click at [969, 102] on icon at bounding box center [957, 101] width 29 height 29
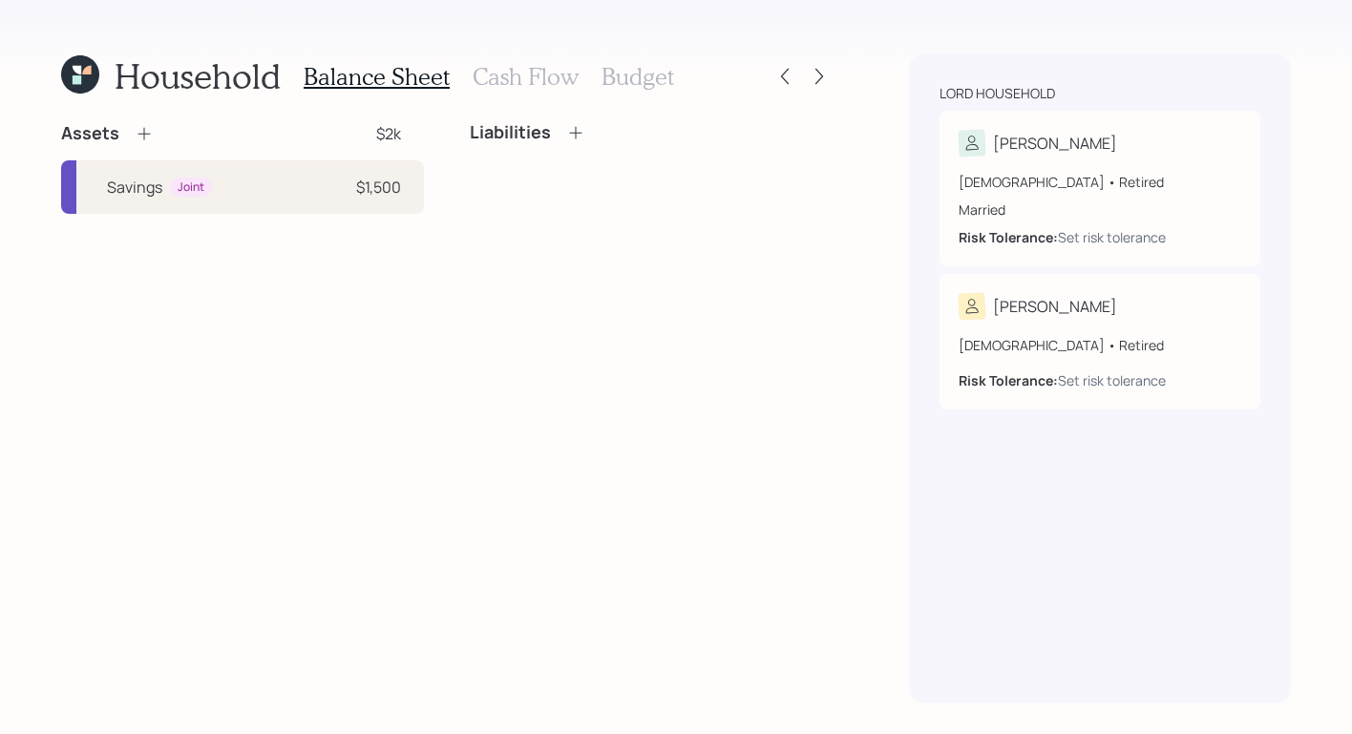
click at [66, 75] on icon at bounding box center [80, 74] width 38 height 38
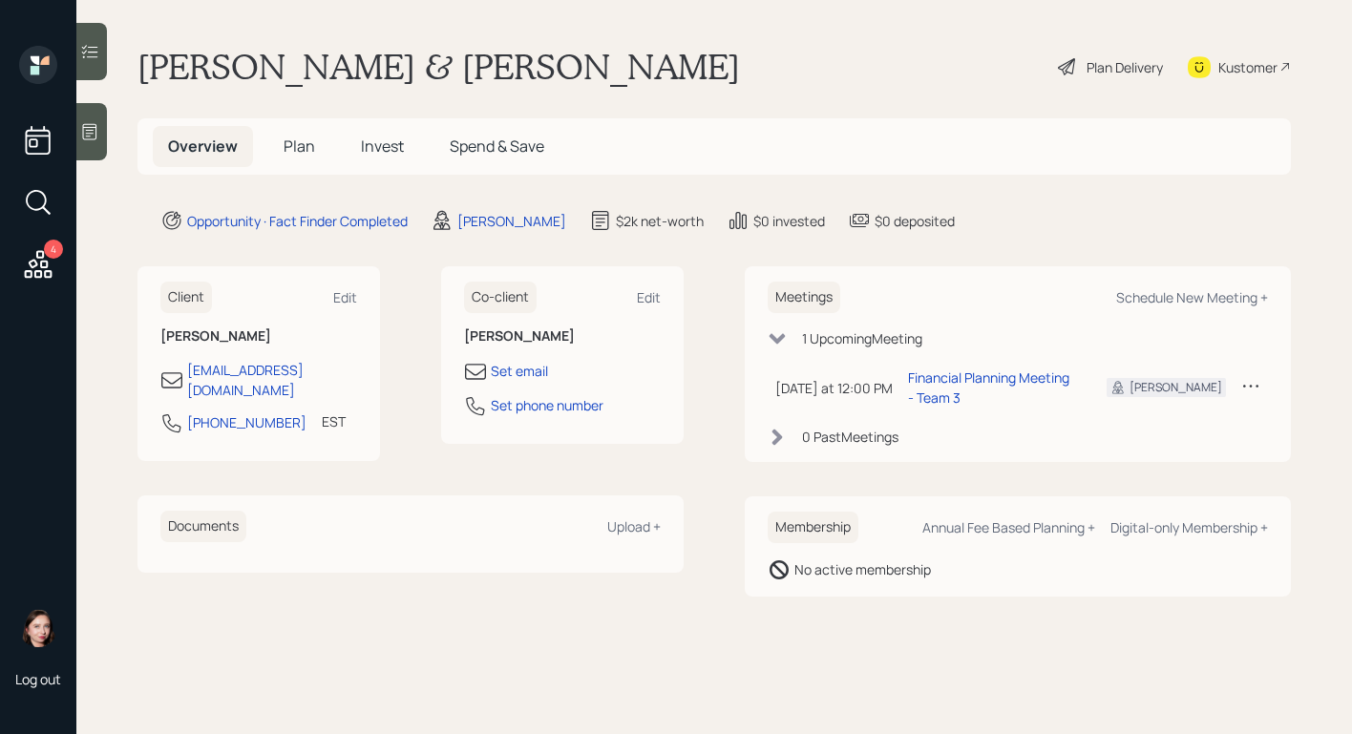
click at [1082, 64] on div "Plan Delivery" at bounding box center [1110, 67] width 109 height 42
